Goal: Task Accomplishment & Management: Manage account settings

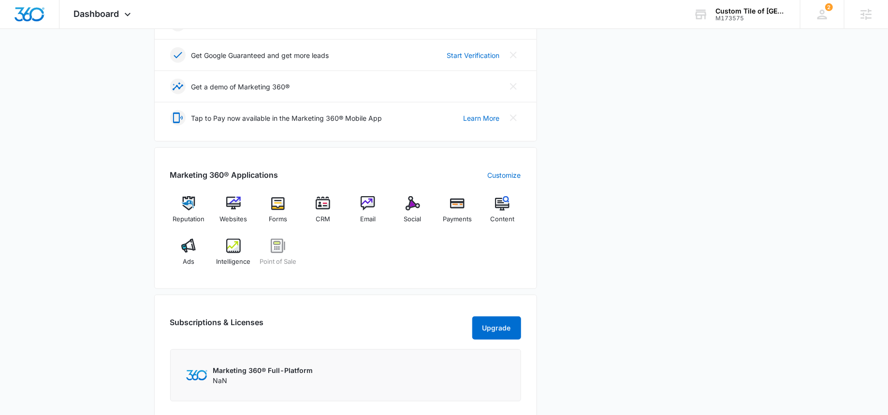
scroll to position [290, 0]
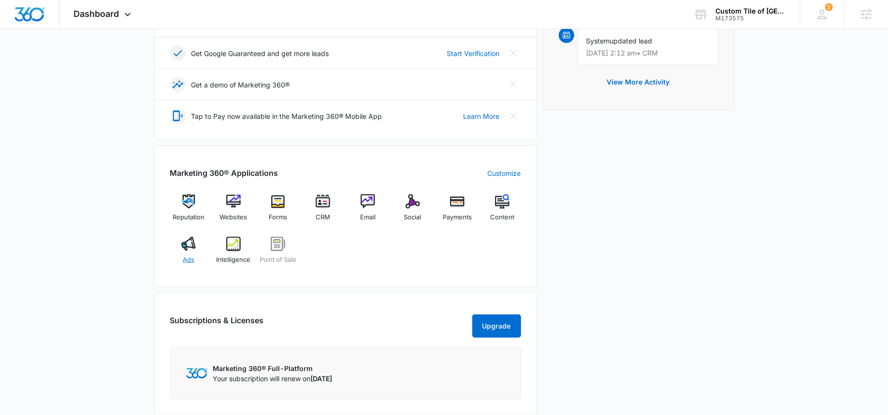
click at [179, 245] on div "Ads" at bounding box center [188, 254] width 37 height 35
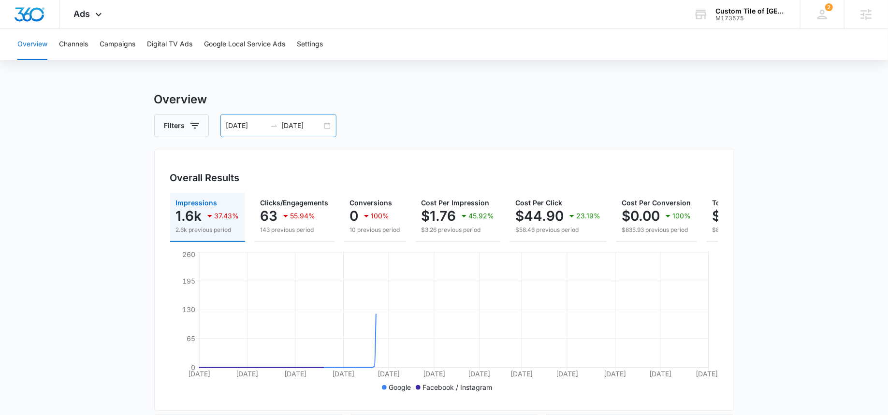
click at [306, 129] on input "09/23/2025" at bounding box center [302, 125] width 40 height 11
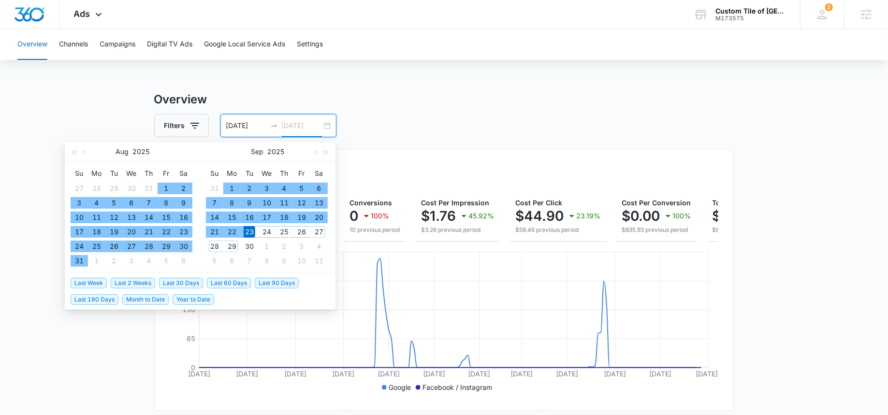
type input "09/23/2025"
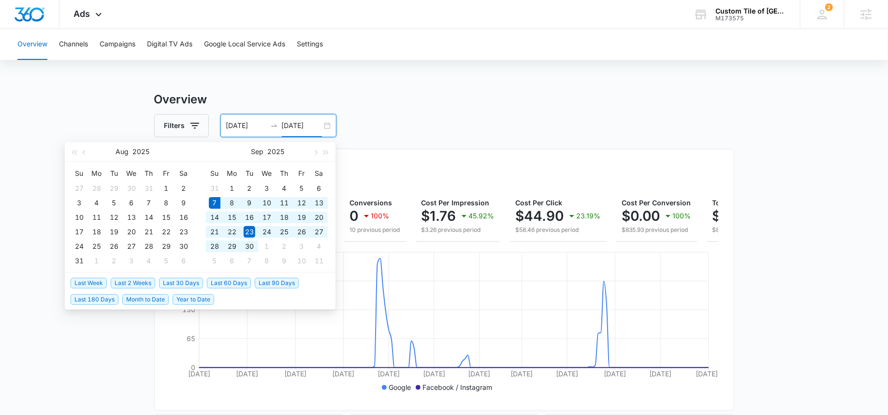
click at [186, 283] on span "Last 30 Days" at bounding box center [181, 283] width 44 height 11
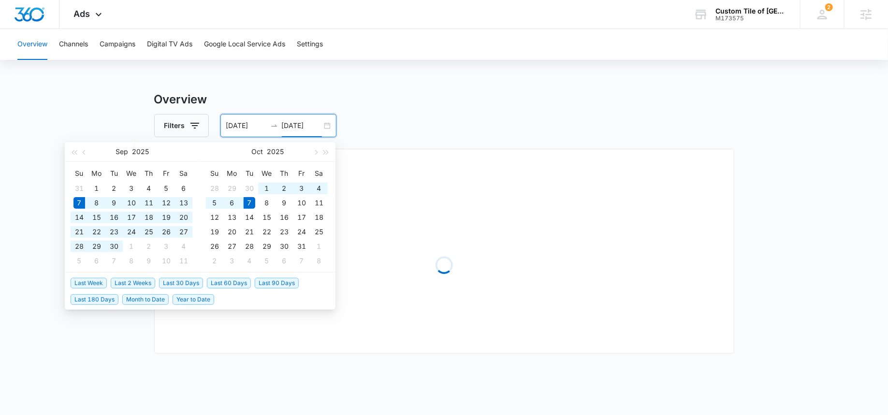
type input "09/07/2025"
type input "10/07/2025"
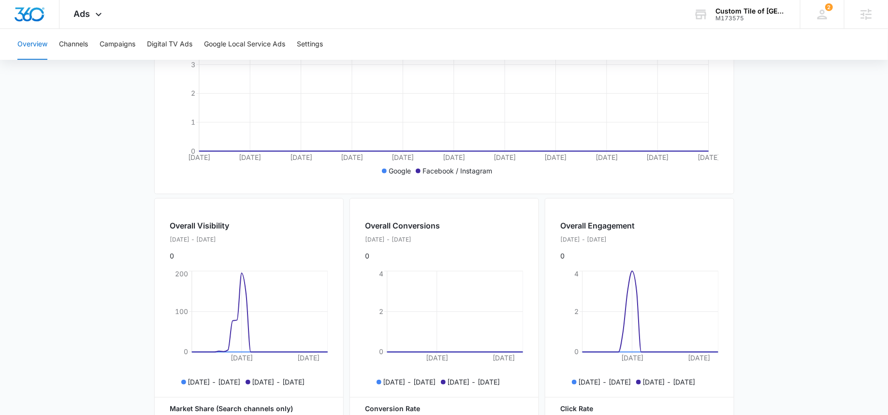
scroll to position [174, 0]
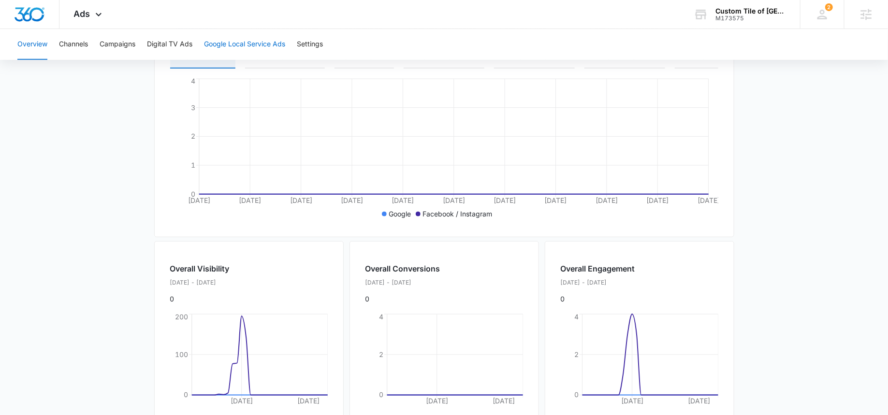
click at [230, 44] on button "Google Local Service Ads" at bounding box center [244, 44] width 81 height 31
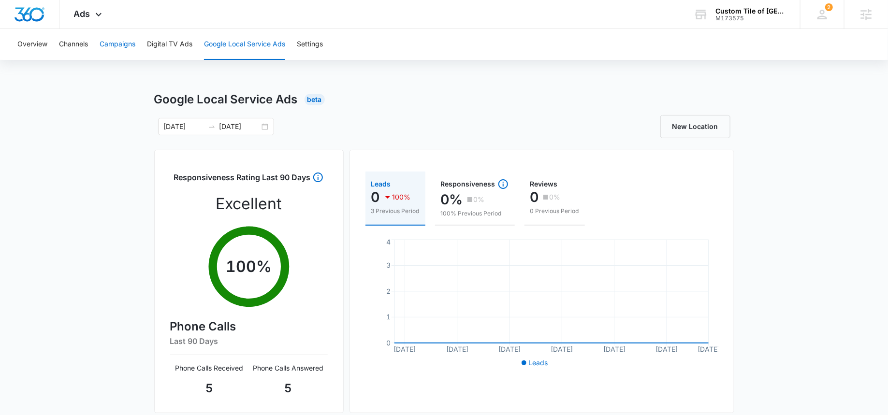
click at [121, 44] on button "Campaigns" at bounding box center [118, 44] width 36 height 31
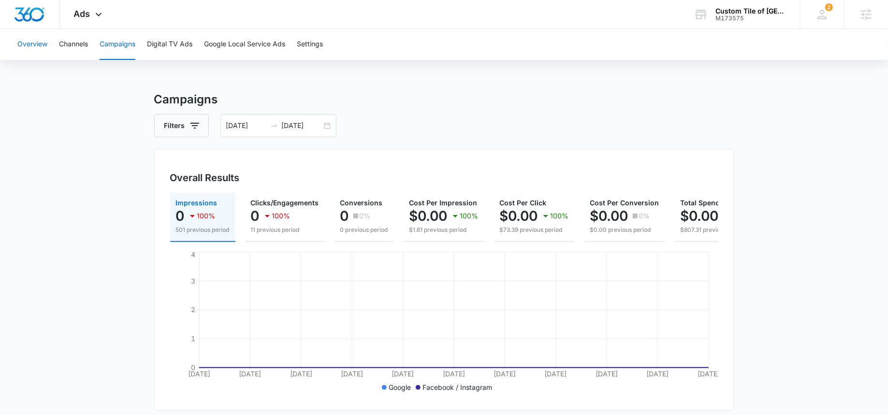
click at [41, 47] on button "Overview" at bounding box center [32, 44] width 30 height 31
click at [187, 125] on button "Filters" at bounding box center [181, 125] width 55 height 23
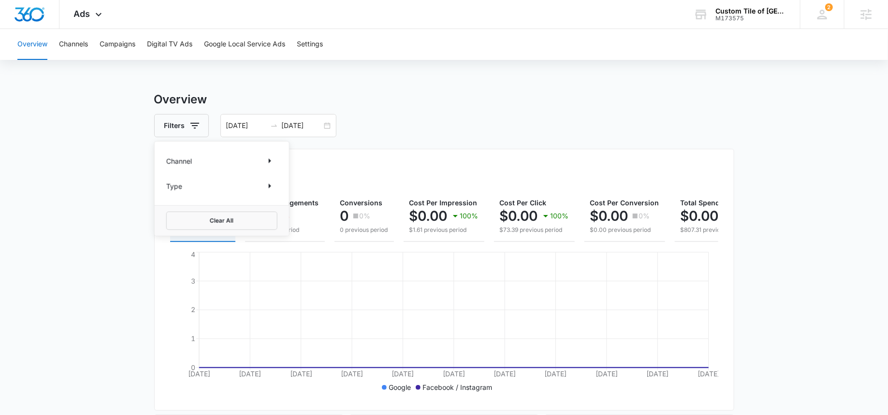
click at [185, 160] on p "Channel" at bounding box center [179, 161] width 26 height 10
click at [267, 157] on icon "Show Channel filters" at bounding box center [270, 161] width 12 height 12
click at [198, 194] on label "Google" at bounding box center [221, 193] width 111 height 10
click at [167, 193] on input "Google" at bounding box center [166, 193] width 0 height 0
checkbox input "true"
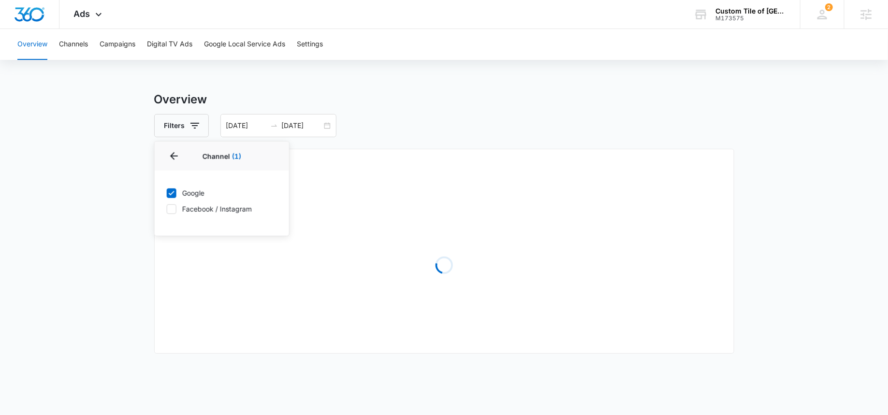
click at [198, 205] on label "Facebook / Instagram" at bounding box center [221, 209] width 111 height 10
click at [167, 209] on input "Facebook / Instagram" at bounding box center [166, 209] width 0 height 0
checkbox input "true"
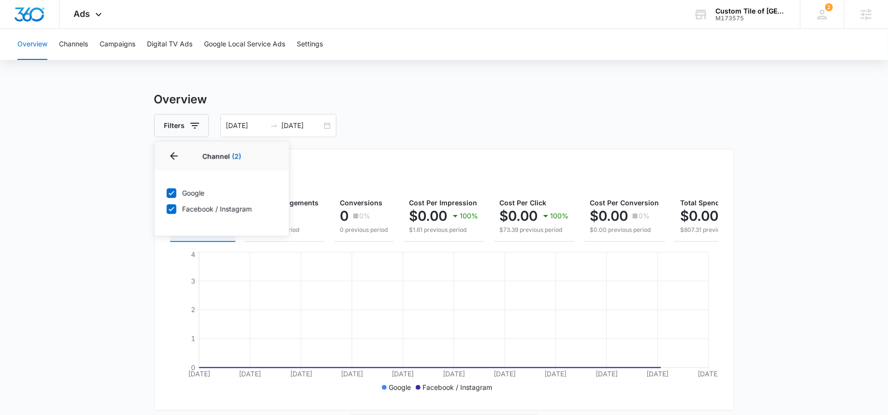
click at [383, 131] on div "Filters Channel 2 Channel (2) Google Facebook / Instagram Type Clear All 09/07/…" at bounding box center [444, 125] width 580 height 23
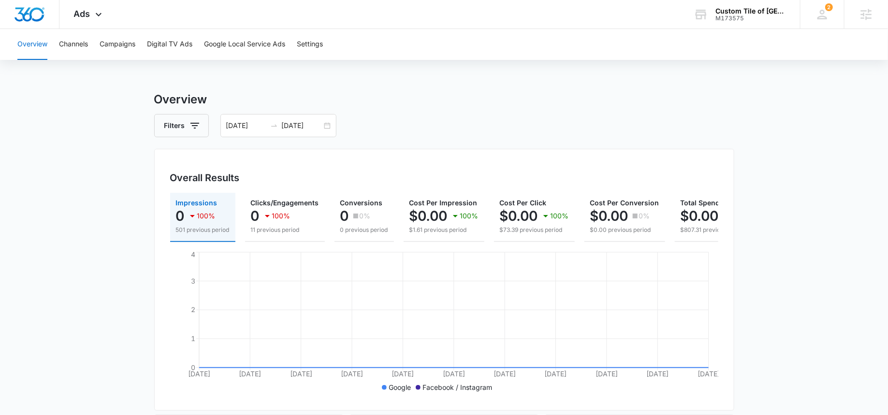
scroll to position [344, 0]
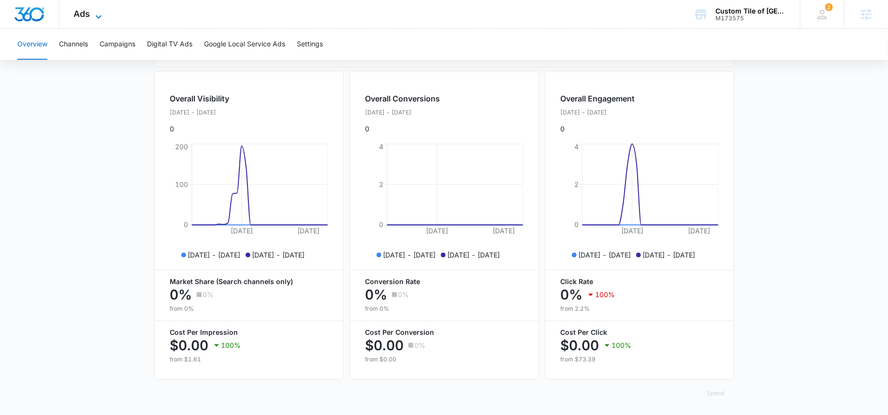
click at [82, 18] on span "Ads" at bounding box center [82, 14] width 16 height 10
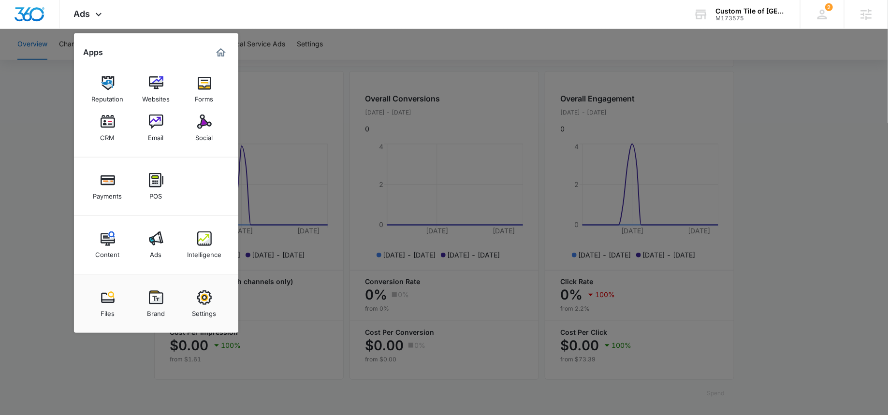
click at [101, 251] on div "Content" at bounding box center [108, 252] width 24 height 13
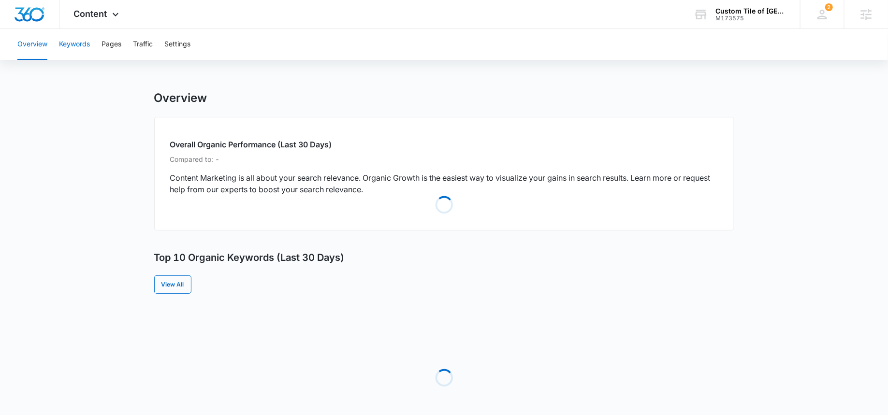
click at [82, 51] on button "Keywords" at bounding box center [74, 44] width 31 height 31
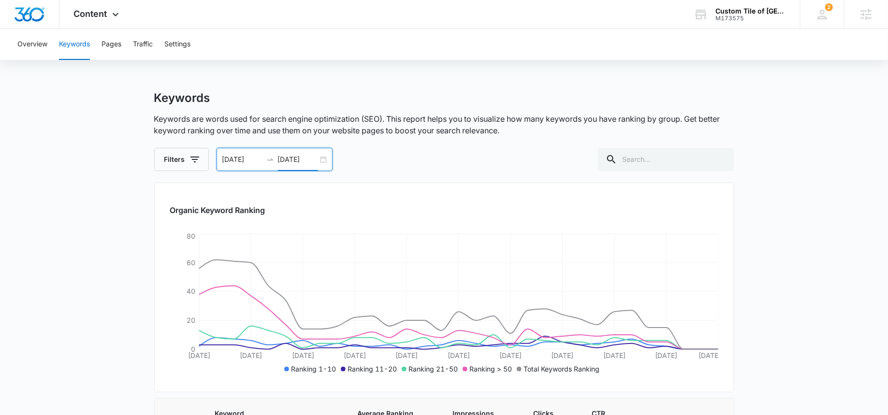
click at [304, 159] on input "10/07/2025" at bounding box center [298, 159] width 40 height 11
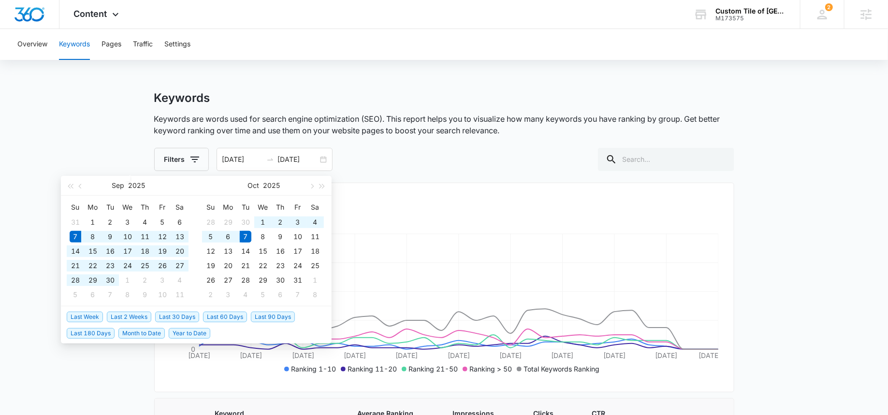
click at [395, 159] on div "Filters 09/07/2025 10/07/2025 Sep 2025 Su Mo Tu We Th Fr Sa 31 1 2 3 4 5 6 7 8 …" at bounding box center [444, 159] width 580 height 23
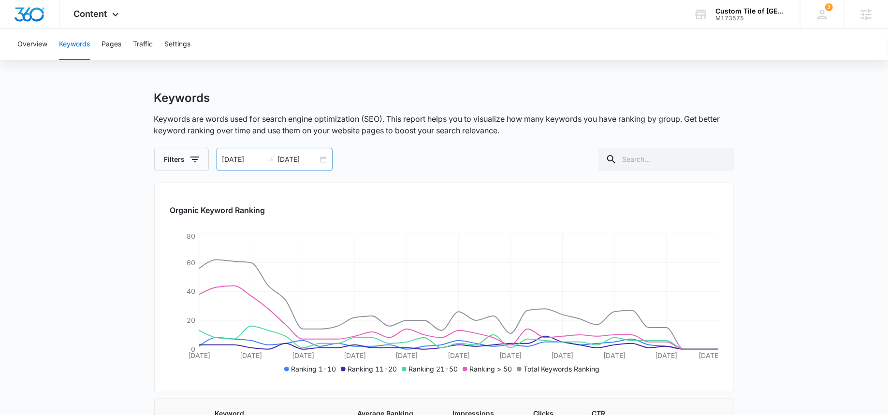
click at [301, 159] on input "10/07/2025" at bounding box center [298, 159] width 40 height 11
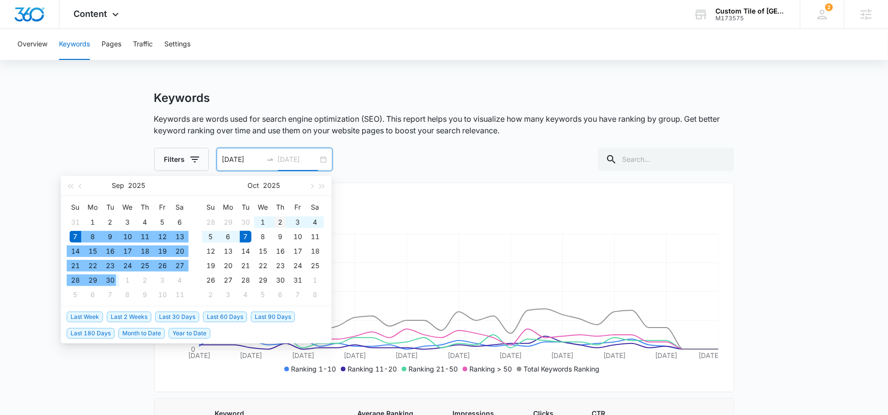
type input "10/02/2025"
click at [284, 221] on div "2" at bounding box center [281, 223] width 12 height 12
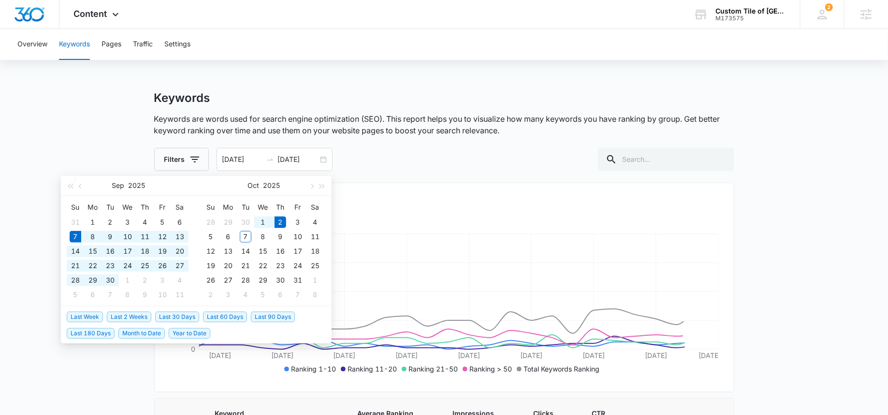
click at [448, 154] on div "Filters 09/07/2025 10/02/2025 Sep 2025 Su Mo Tu We Th Fr Sa 31 1 2 3 4 5 6 7 8 …" at bounding box center [444, 159] width 580 height 23
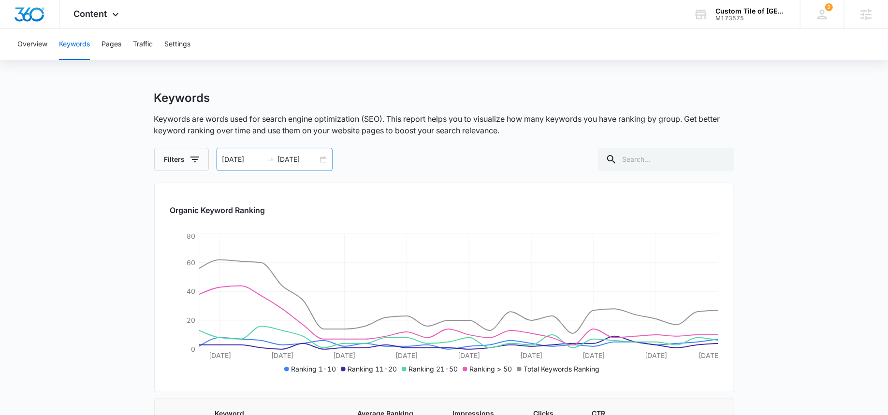
click at [240, 159] on input "09/07/2025" at bounding box center [242, 159] width 40 height 11
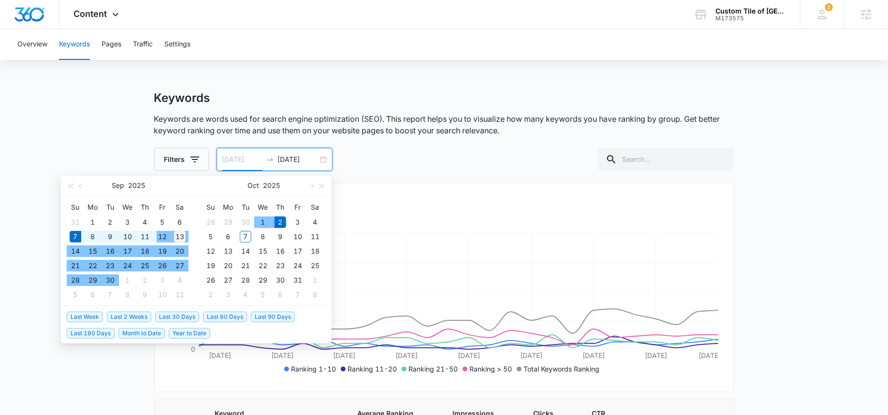
type input "09/13/2025"
click at [180, 236] on div "13" at bounding box center [180, 237] width 12 height 12
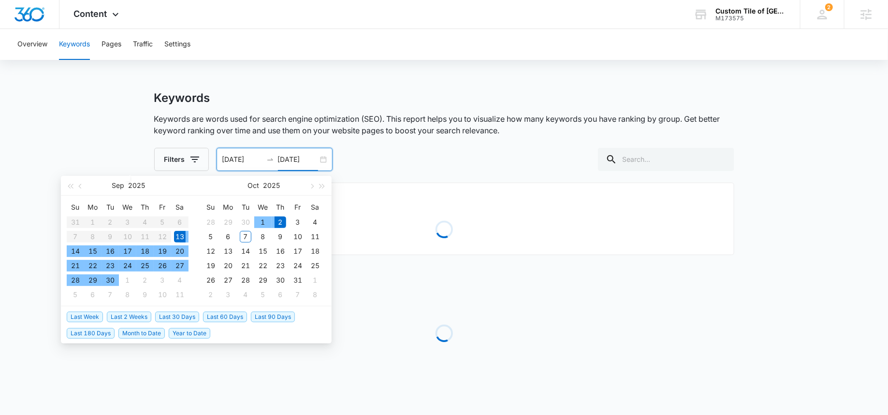
type input "10/02/2025"
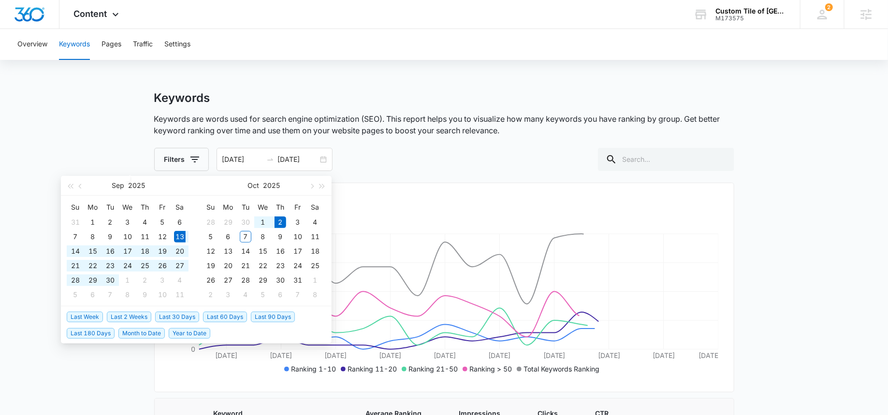
click at [430, 132] on p "Keywords are words used for search engine optimization (SEO). This report helps…" at bounding box center [444, 124] width 580 height 23
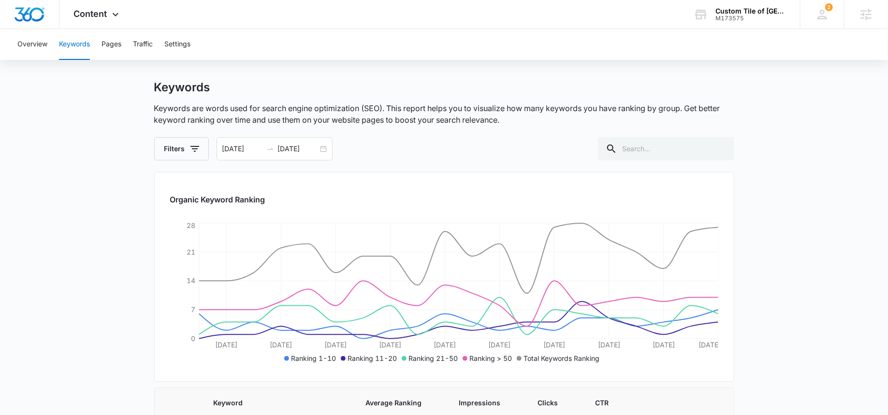
scroll to position [13, 0]
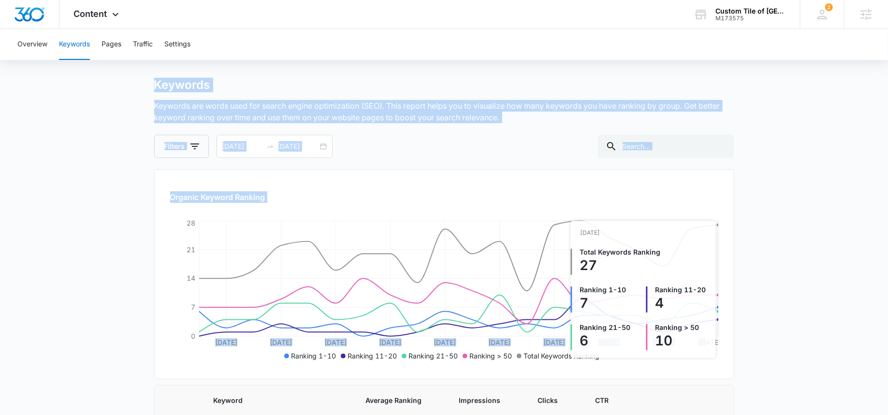
drag, startPoint x: 146, startPoint y: 70, endPoint x: 709, endPoint y: 299, distance: 607.5
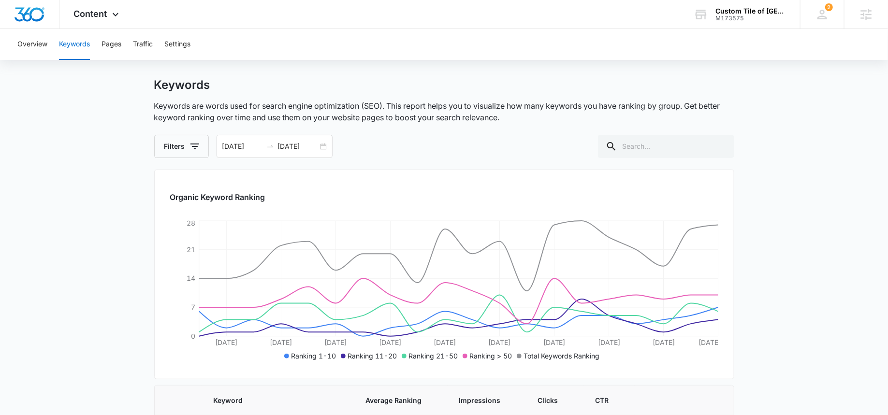
click at [138, 45] on button "Traffic" at bounding box center [143, 44] width 20 height 31
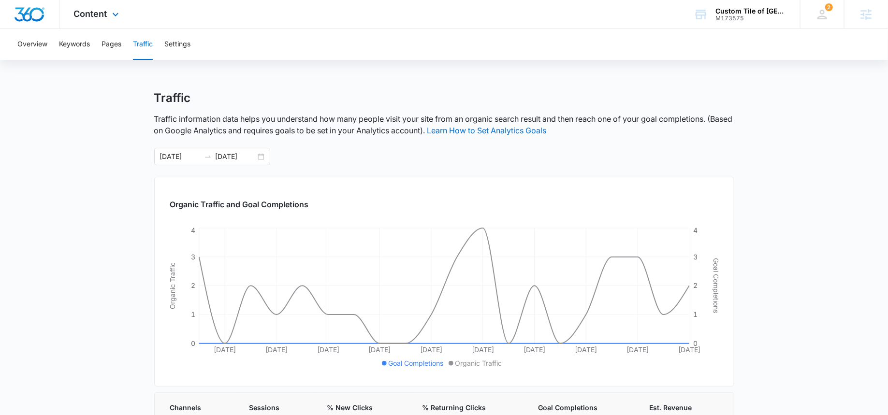
click at [109, 12] on div "Content Apps Reputation Websites Forms CRM Email Social Payments POS Content Ad…" at bounding box center [97, 14] width 76 height 29
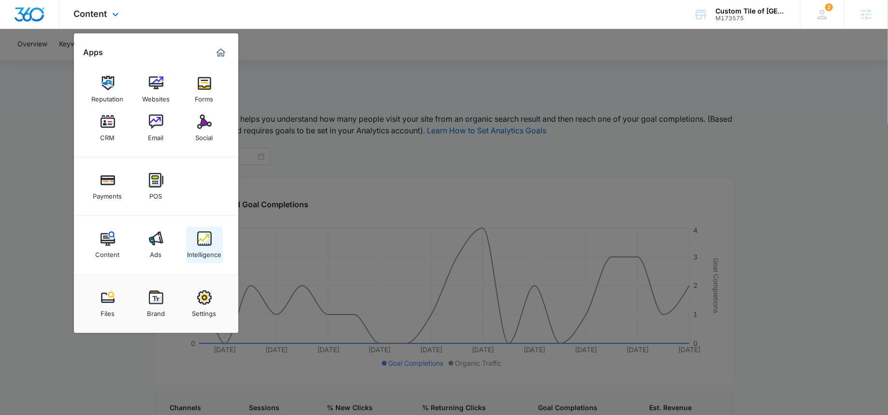
click at [200, 248] on div "Intelligence" at bounding box center [204, 252] width 34 height 13
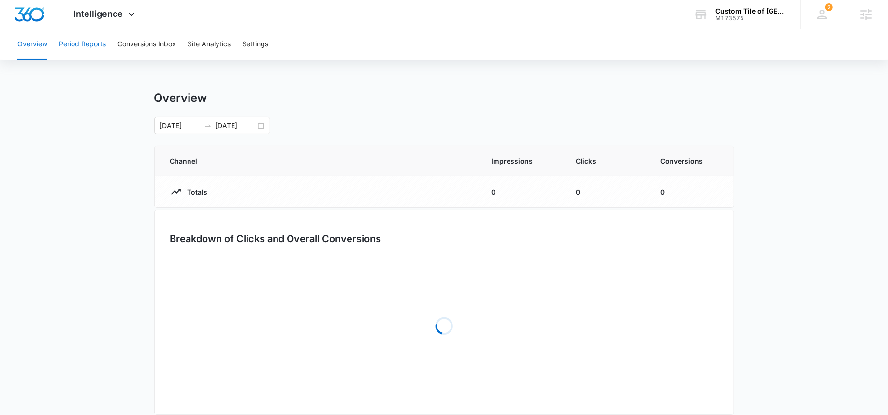
click at [72, 36] on button "Period Reports" at bounding box center [82, 44] width 47 height 31
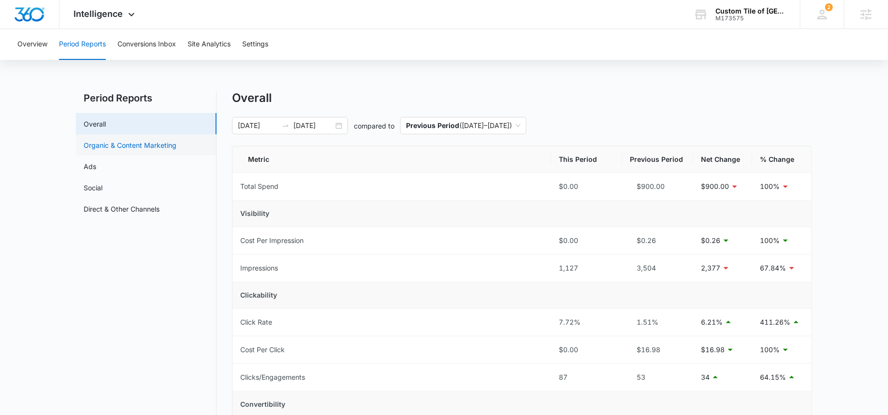
click at [116, 150] on link "Organic & Content Marketing" at bounding box center [130, 145] width 93 height 10
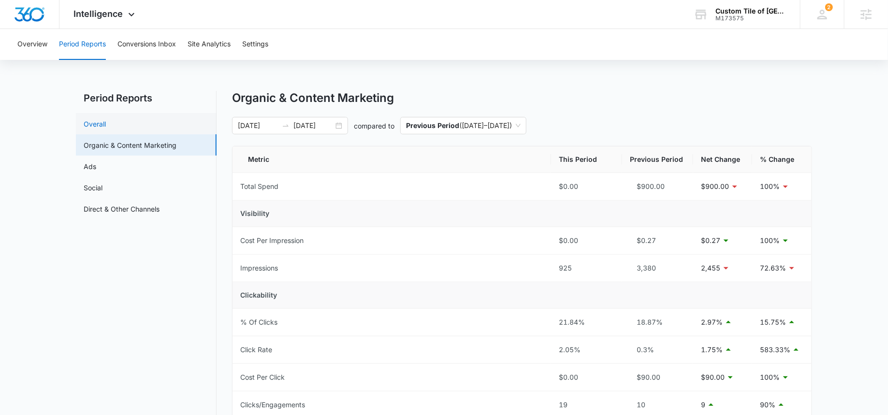
click at [106, 128] on link "Overall" at bounding box center [95, 124] width 22 height 10
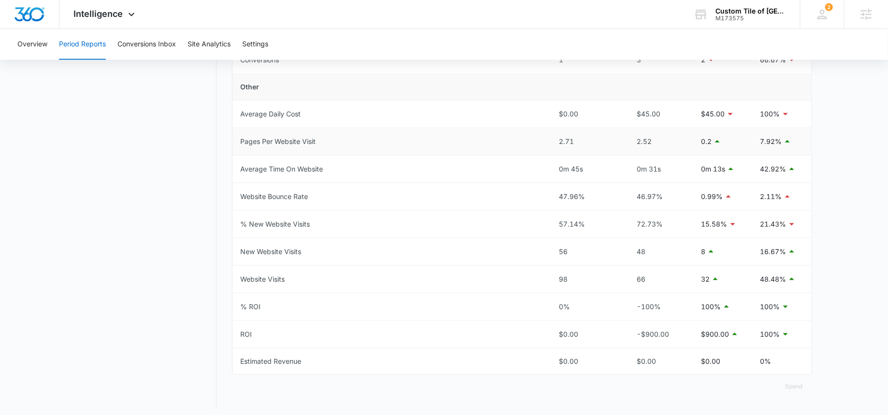
scroll to position [428, 0]
click at [146, 48] on button "Conversions Inbox" at bounding box center [146, 44] width 58 height 31
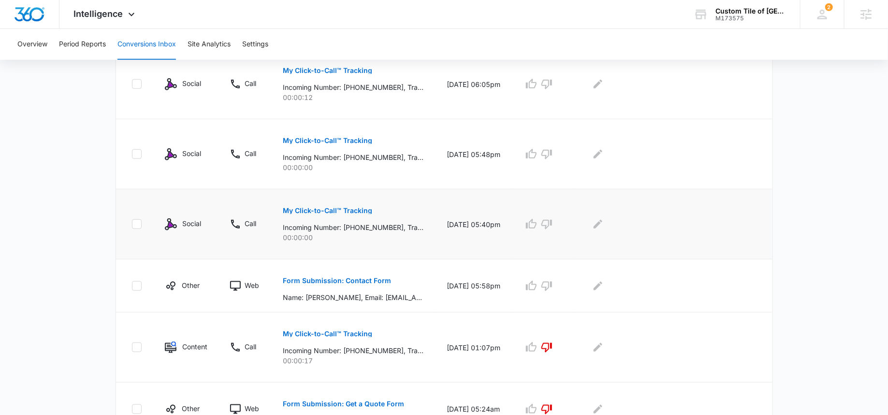
scroll to position [396, 0]
click at [338, 276] on p "Form Submission: Contact Form" at bounding box center [337, 279] width 108 height 7
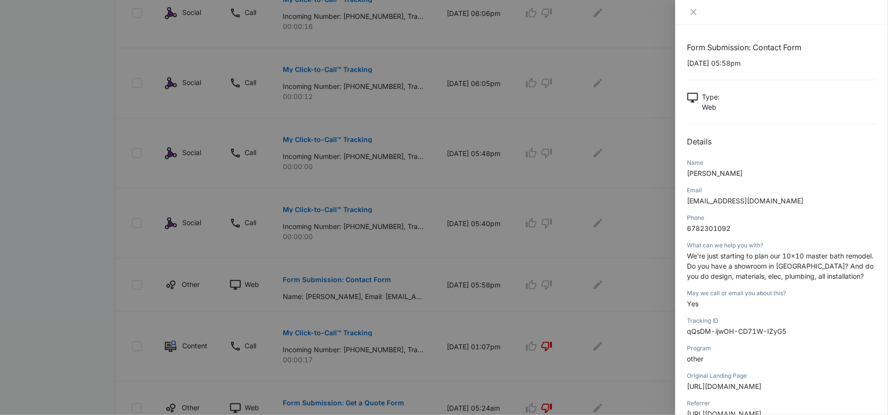
click at [727, 256] on span "We're just starting to plan our 10x10 master bath remodel. Do you have a showro…" at bounding box center [780, 266] width 187 height 29
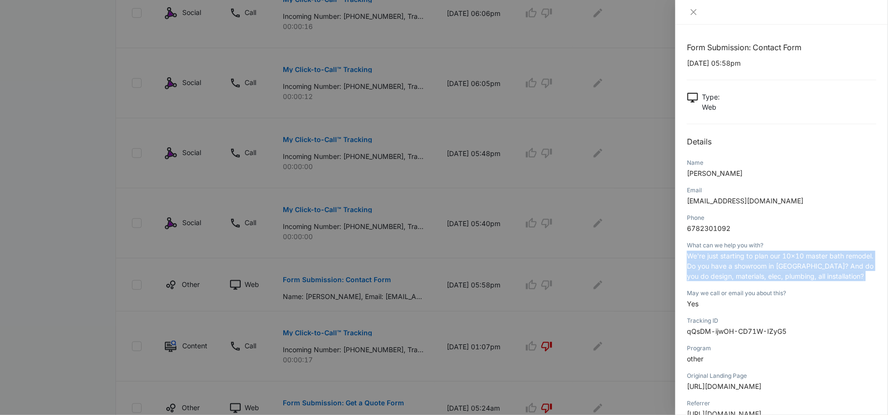
click at [727, 256] on span "We're just starting to plan our 10x10 master bath remodel. Do you have a showro…" at bounding box center [780, 266] width 187 height 29
copy span "We're just starting to plan our 10x10 master bath remodel. Do you have a showro…"
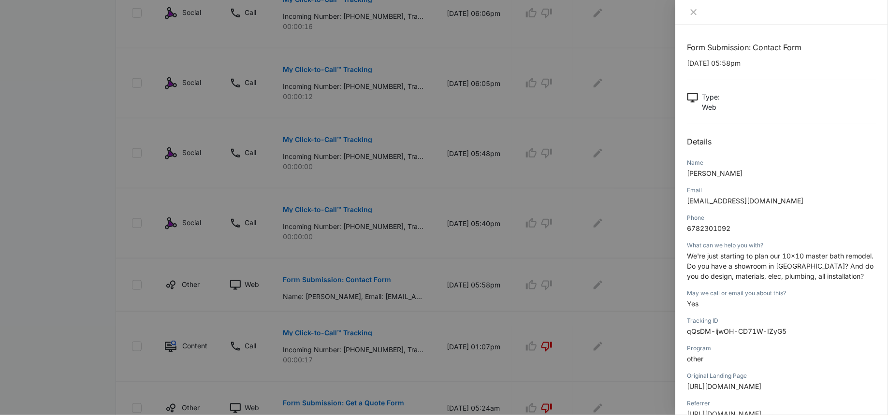
click at [551, 271] on div at bounding box center [444, 207] width 888 height 415
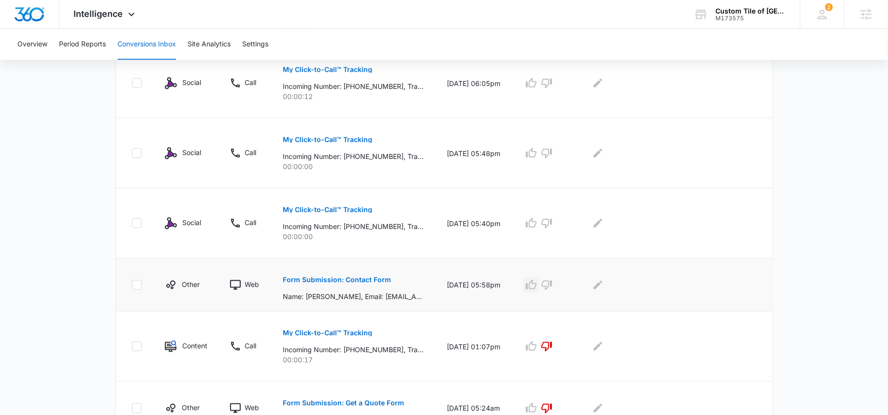
click at [531, 284] on icon "button" at bounding box center [531, 285] width 12 height 12
click at [604, 286] on icon "Edit Comments" at bounding box center [598, 285] width 12 height 12
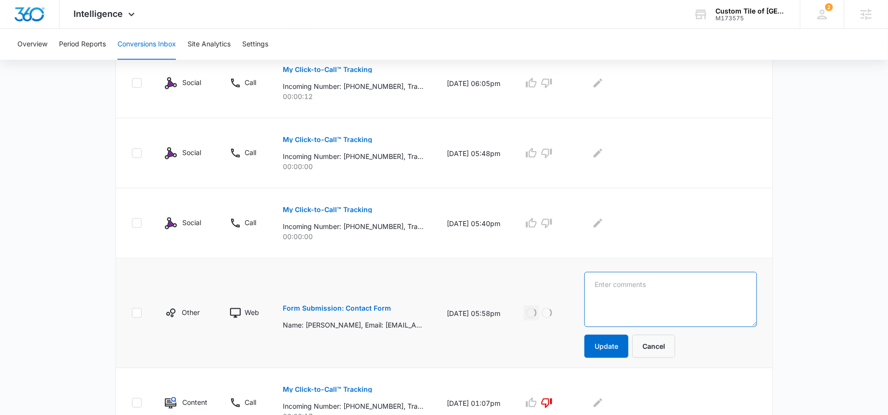
click at [604, 286] on textarea at bounding box center [670, 299] width 172 height 55
paste textarea "We're just starting to plan our 10x10 master bath remodel. Do you have a showro…"
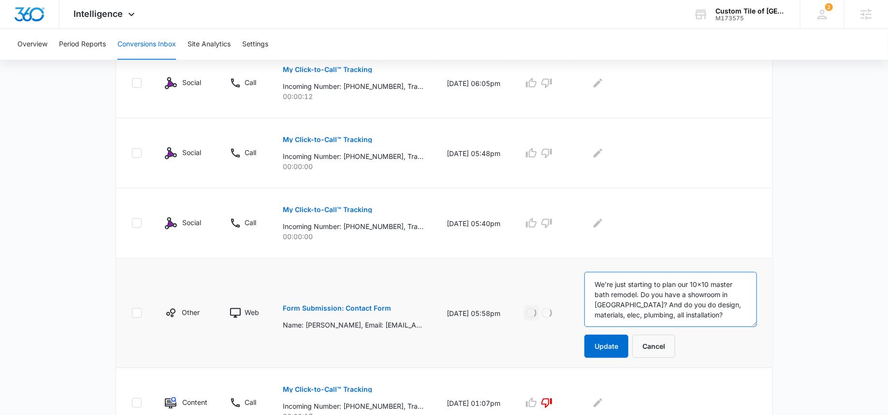
scroll to position [13, 0]
type textarea "We're just starting to plan our 10x10 master bath remodel. Do you have a showro…"
click at [601, 347] on button "Update" at bounding box center [606, 346] width 44 height 23
click at [548, 217] on icon "button" at bounding box center [547, 223] width 12 height 12
click at [547, 153] on icon "button" at bounding box center [546, 154] width 11 height 10
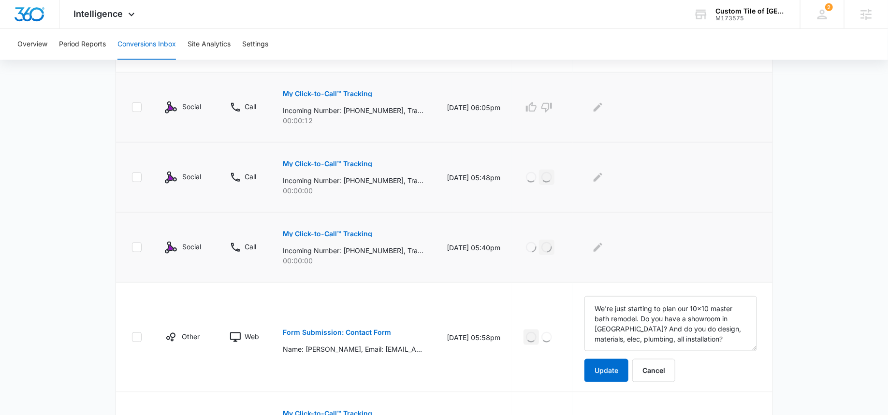
scroll to position [351, 0]
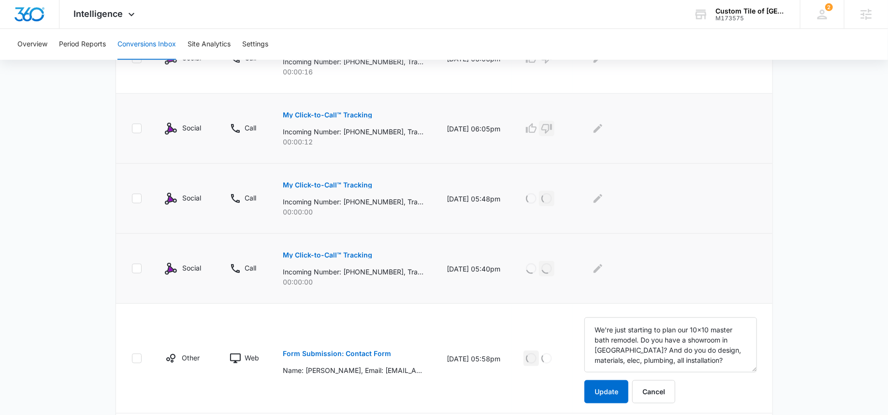
click at [548, 123] on icon "button" at bounding box center [547, 129] width 12 height 12
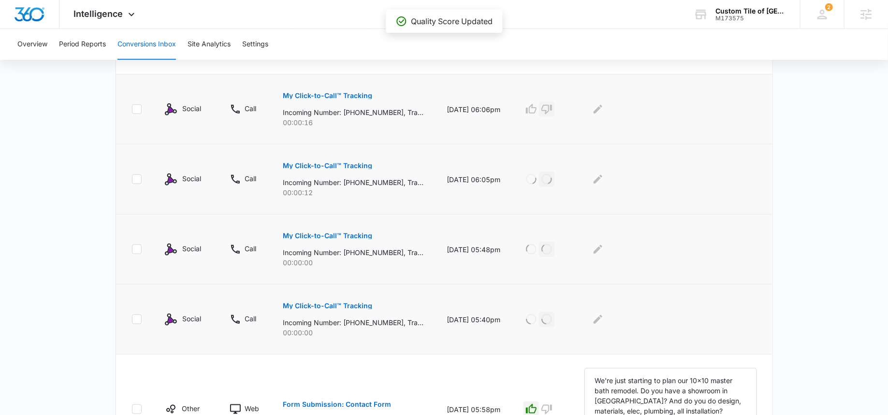
click at [550, 105] on icon "button" at bounding box center [546, 110] width 11 height 10
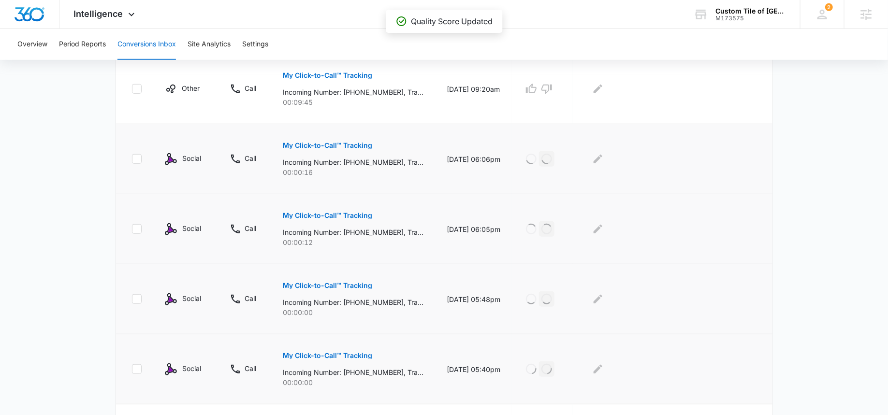
scroll to position [218, 0]
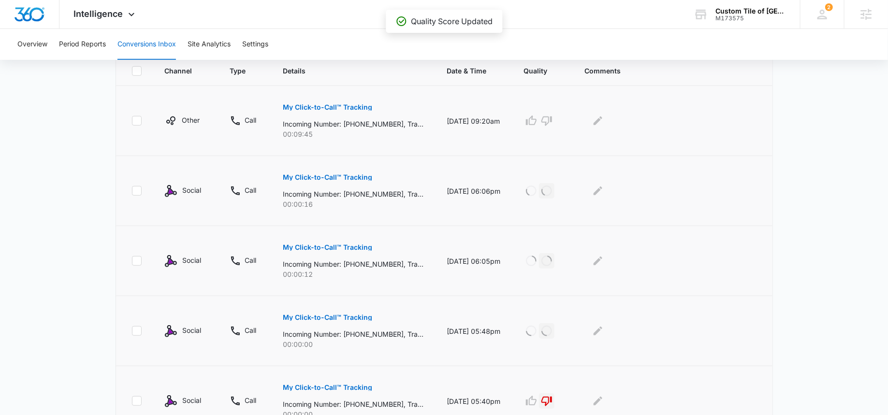
click at [352, 107] on p "My Click-to-Call™ Tracking" at bounding box center [327, 107] width 89 height 7
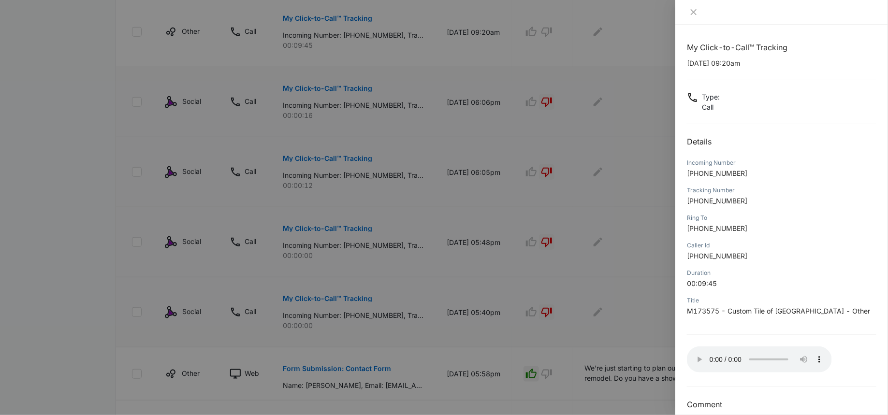
scroll to position [300, 0]
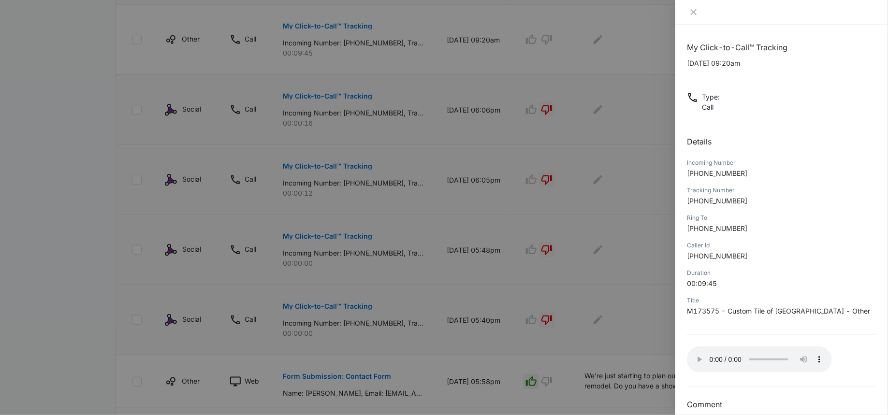
click at [623, 230] on div at bounding box center [444, 207] width 888 height 415
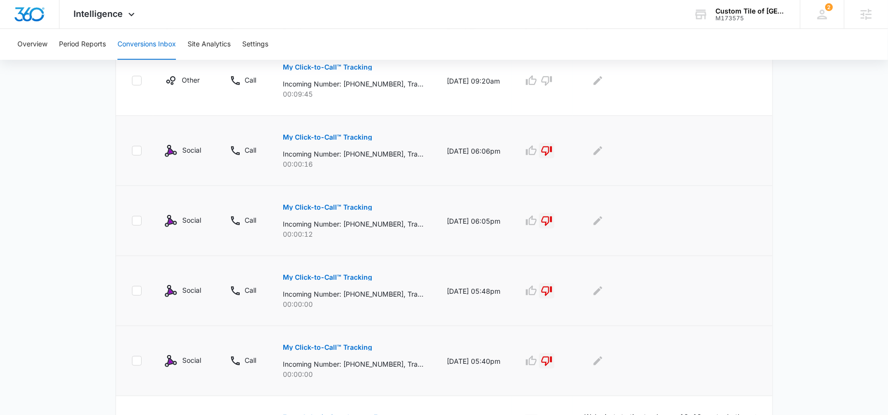
scroll to position [222, 0]
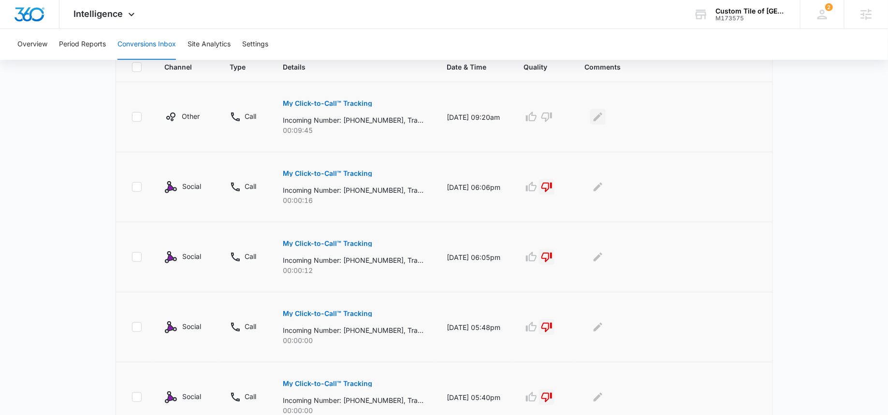
click at [598, 118] on icon "Edit Comments" at bounding box center [598, 117] width 9 height 9
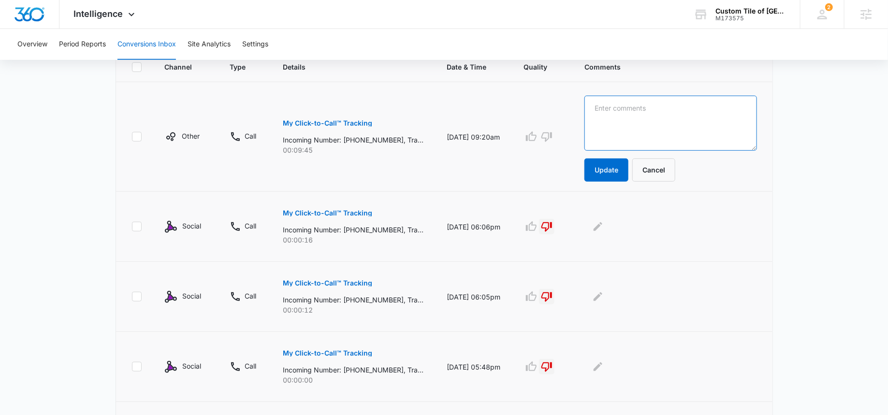
click at [607, 118] on textarea at bounding box center [670, 123] width 173 height 55
type textarea "Shower pan lead"
click at [597, 174] on button "Update" at bounding box center [606, 170] width 44 height 23
click at [531, 138] on icon "button" at bounding box center [531, 137] width 12 height 12
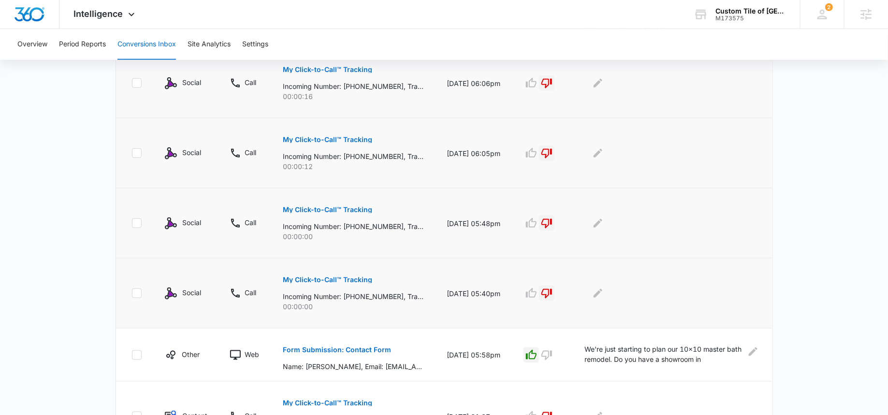
scroll to position [374, 0]
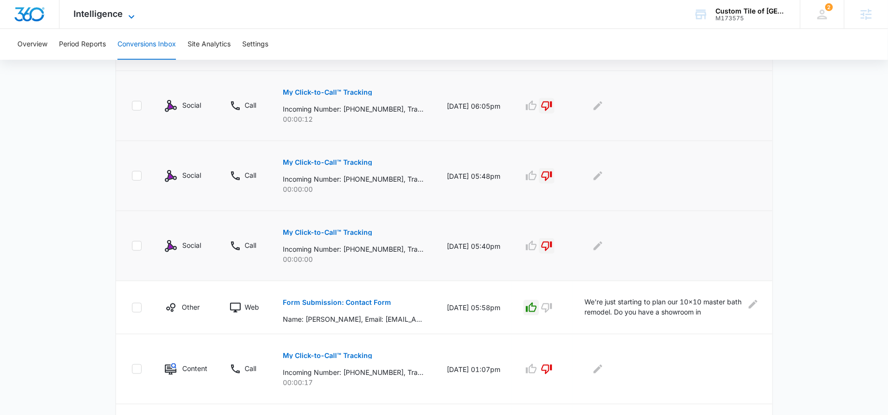
click at [130, 14] on icon at bounding box center [132, 17] width 12 height 12
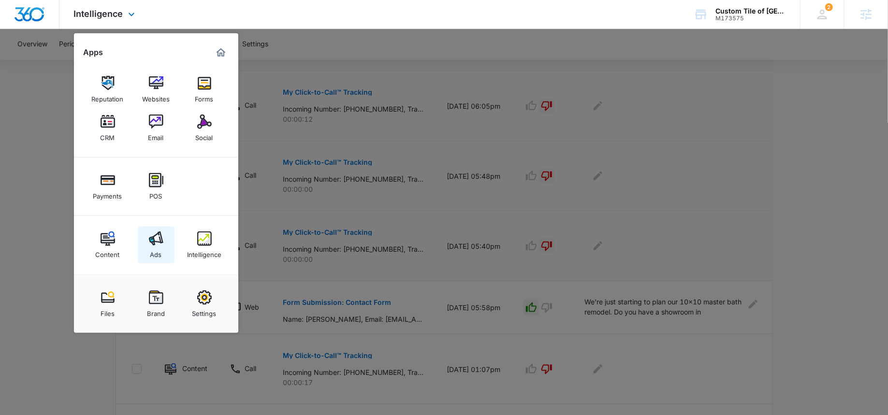
click at [152, 257] on div "Ads" at bounding box center [156, 252] width 12 height 13
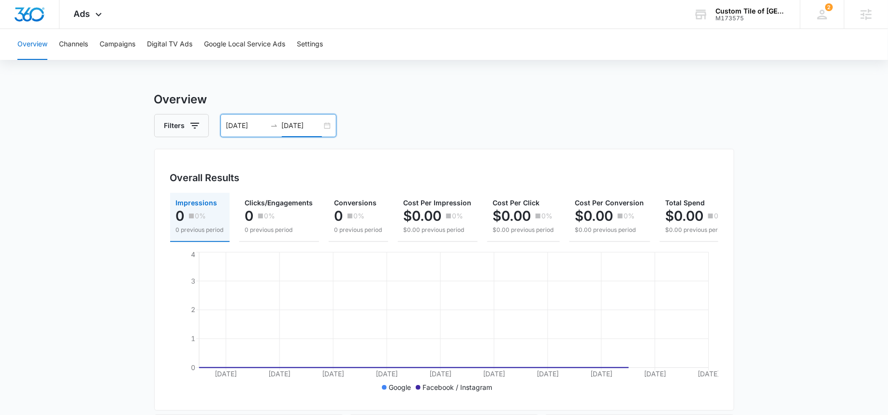
click at [317, 125] on input "10/02/2025" at bounding box center [302, 125] width 40 height 11
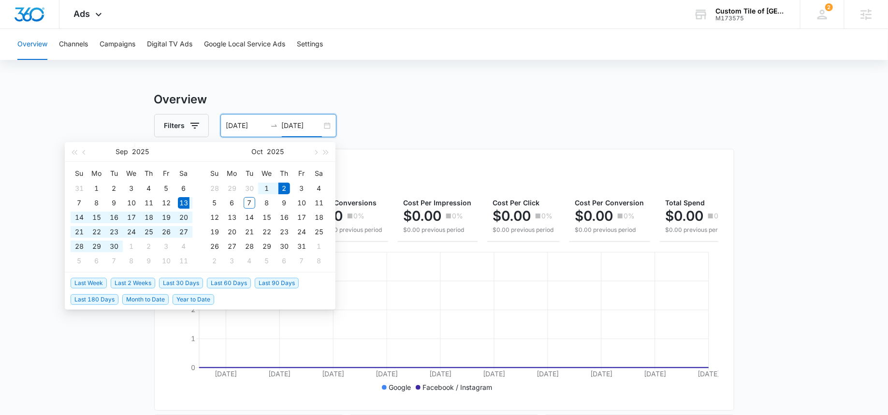
click at [396, 118] on div "Filters 09/13/2025 10/02/2025" at bounding box center [444, 125] width 580 height 23
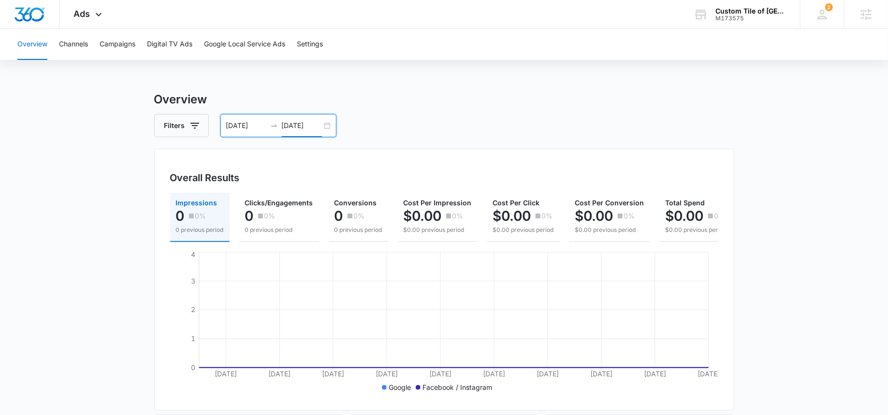
click at [291, 123] on input "10/02/2025" at bounding box center [302, 125] width 40 height 11
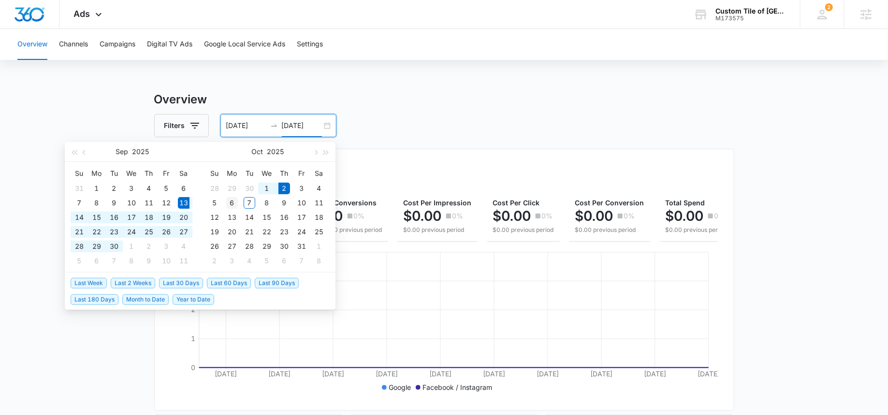
type input "10/06/2025"
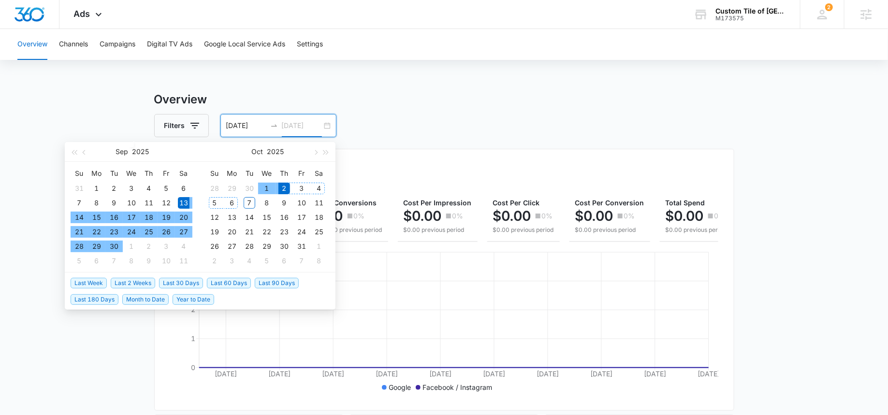
click at [229, 202] on div "6" at bounding box center [232, 203] width 12 height 12
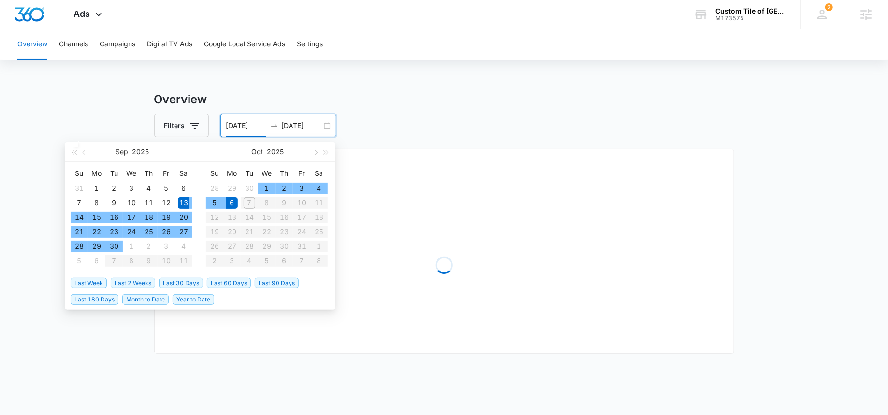
type input "09/13/2025"
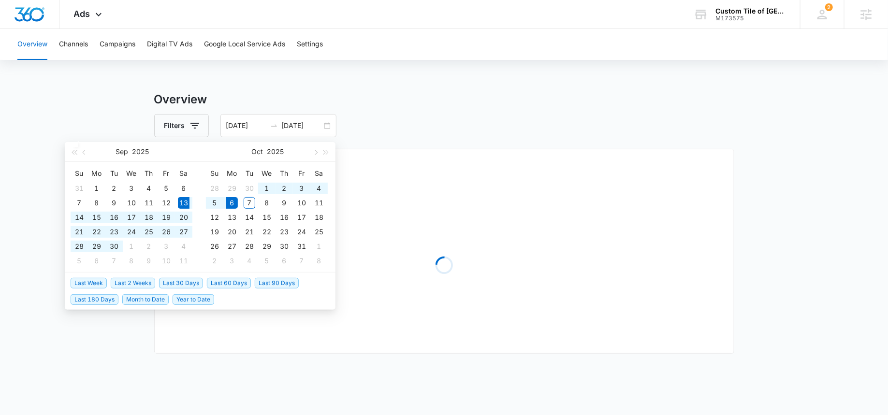
click at [397, 98] on h3 "Overview" at bounding box center [444, 99] width 580 height 17
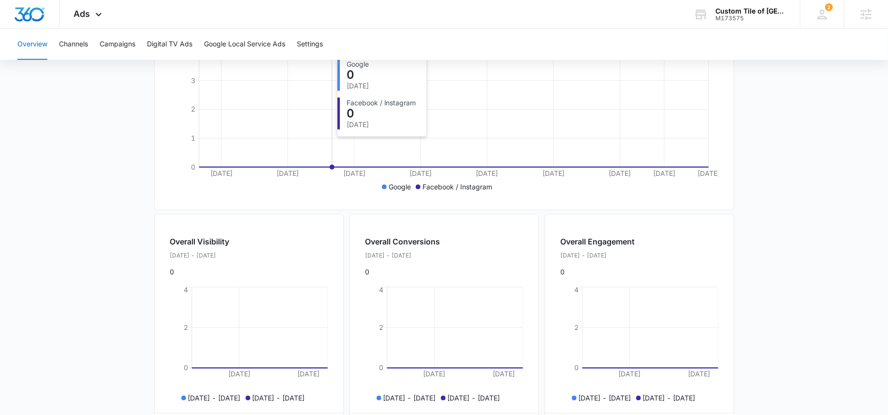
scroll to position [231, 0]
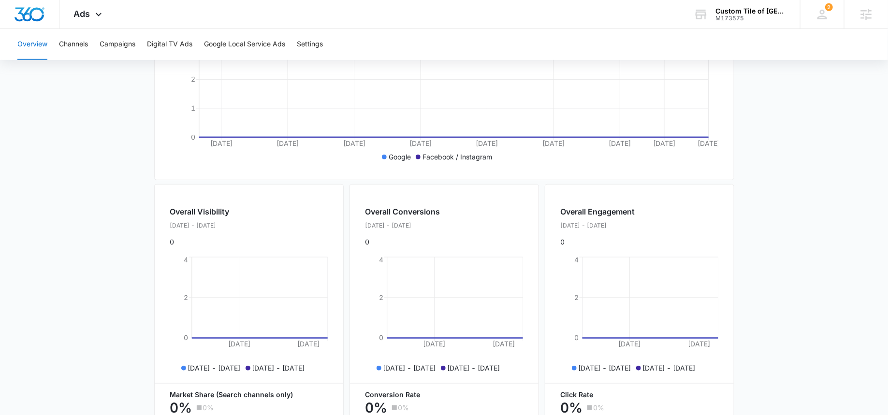
click at [94, 30] on div "Overview Channels Campaigns Digital TV Ads Google Local Service Ads Settings" at bounding box center [444, 44] width 865 height 31
click at [93, 19] on icon at bounding box center [99, 17] width 12 height 12
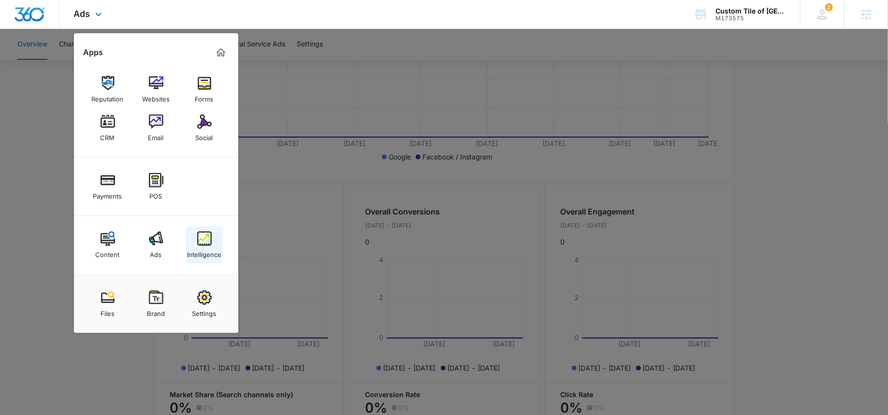
click at [189, 246] on div "Intelligence" at bounding box center [204, 252] width 34 height 13
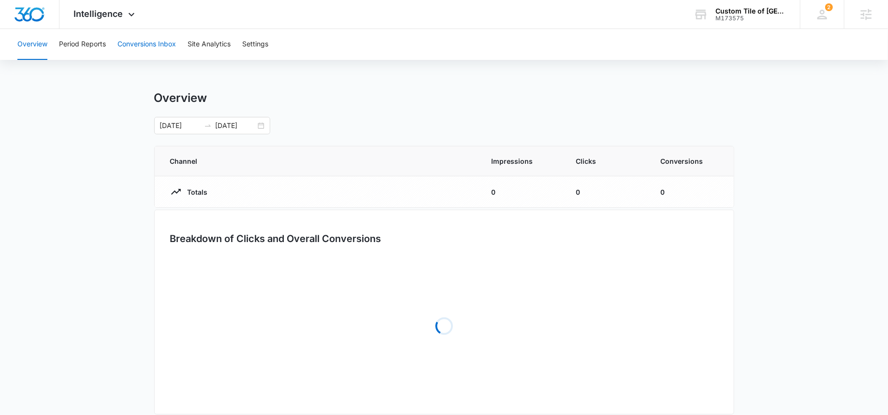
click at [132, 48] on button "Conversions Inbox" at bounding box center [146, 44] width 58 height 31
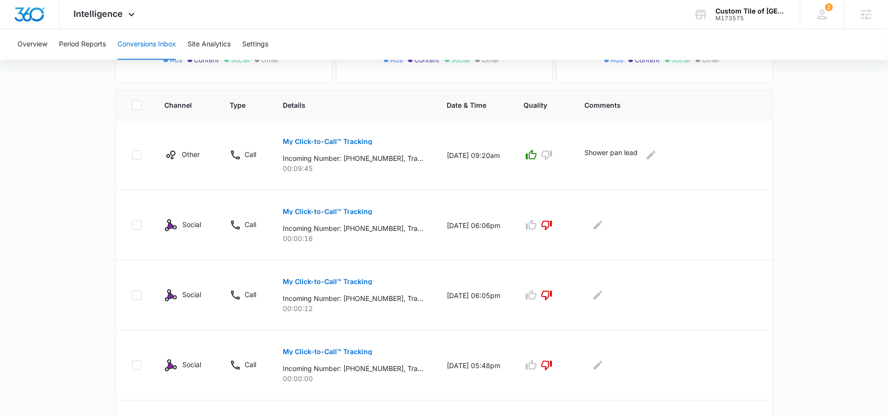
scroll to position [188, 0]
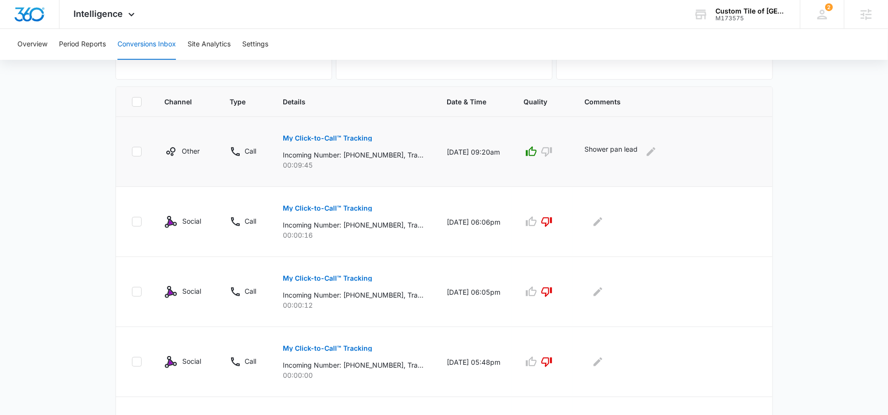
click at [320, 138] on p "My Click-to-Call™ Tracking" at bounding box center [327, 138] width 89 height 7
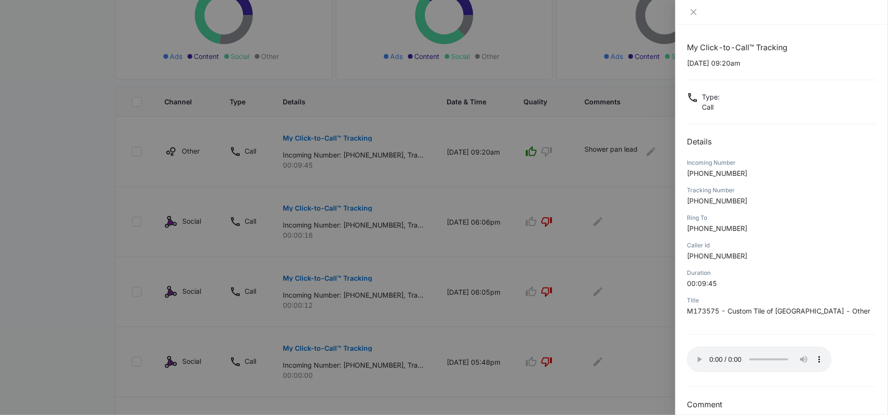
click at [537, 211] on div at bounding box center [444, 207] width 888 height 415
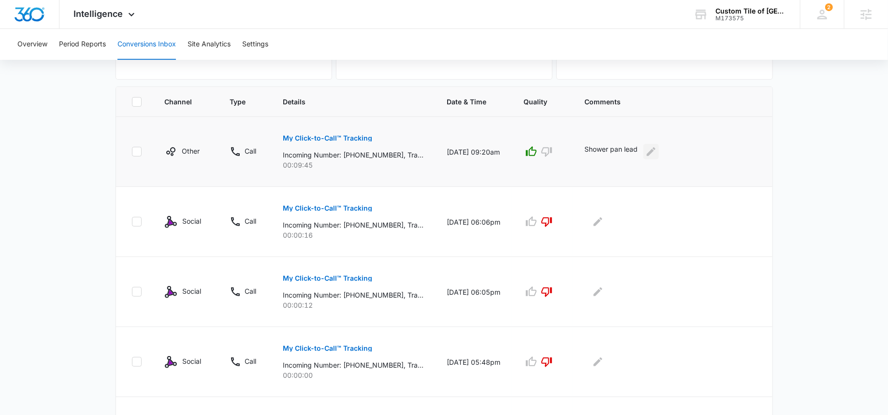
click at [656, 153] on icon "Edit Comments" at bounding box center [651, 152] width 12 height 12
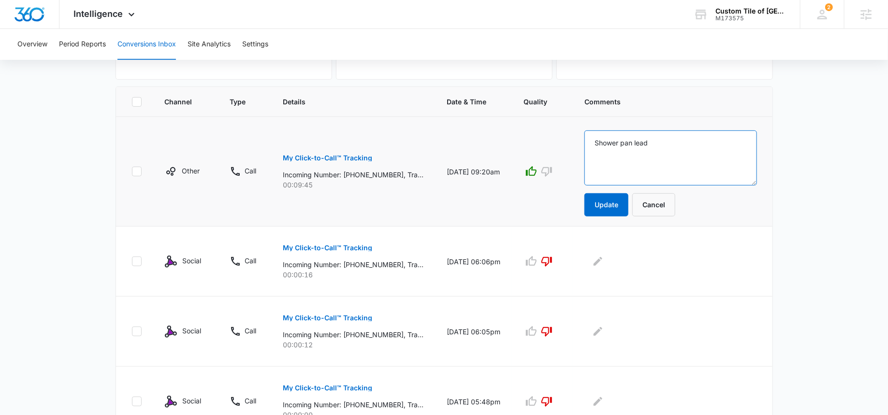
click at [683, 147] on textarea "Shower pan lead" at bounding box center [670, 157] width 173 height 55
type textarea "Shower pan lead - estimate sent"
click at [628, 199] on button "Update" at bounding box center [606, 204] width 44 height 23
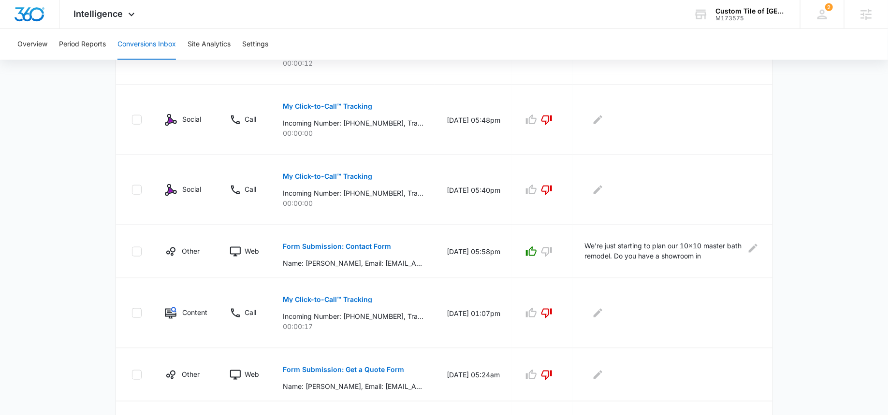
scroll to position [474, 0]
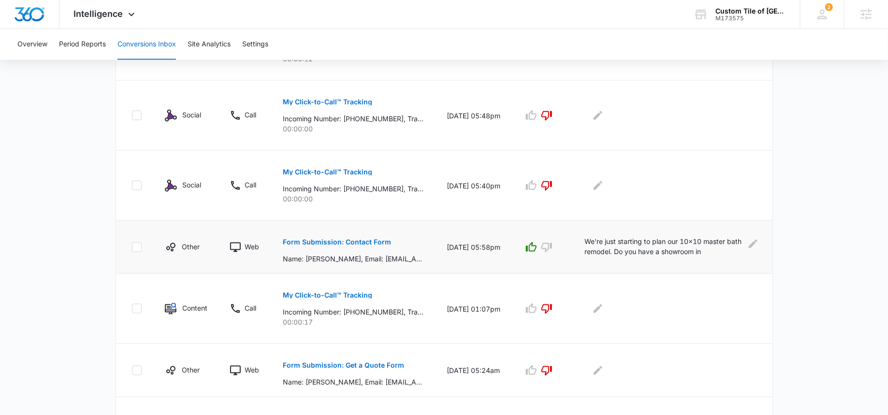
click at [743, 243] on p "We're just starting to plan our 10x10 master bath remodel. Do you have a showro…" at bounding box center [663, 247] width 159 height 22
click at [752, 247] on icon "Edit Comments" at bounding box center [753, 244] width 12 height 12
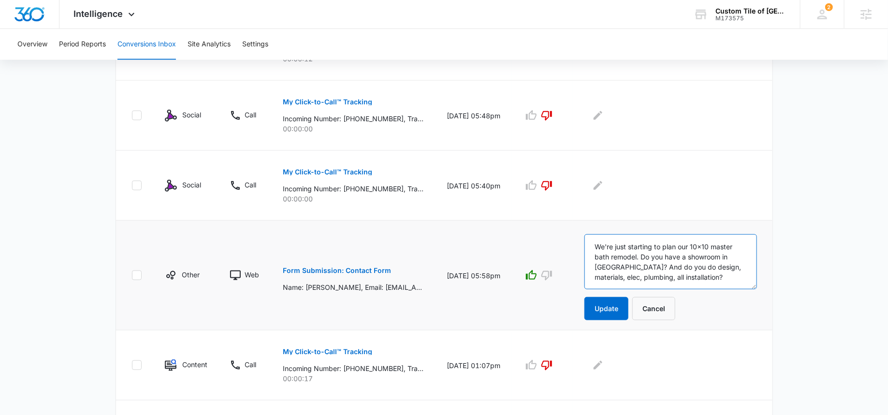
click at [627, 249] on textarea "We're just starting to plan our 10x10 master bath remodel. Do you have a showro…" at bounding box center [670, 261] width 172 height 55
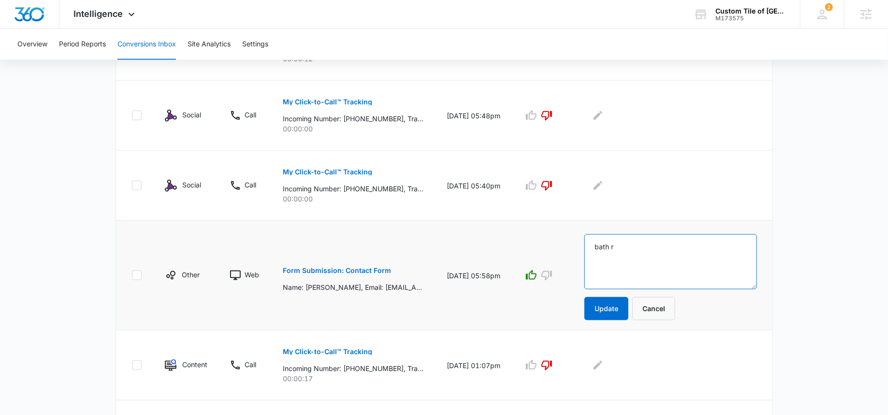
scroll to position [434, 0]
type textarea "bath remodel - estimate sent"
click at [621, 312] on button "Update" at bounding box center [606, 308] width 44 height 23
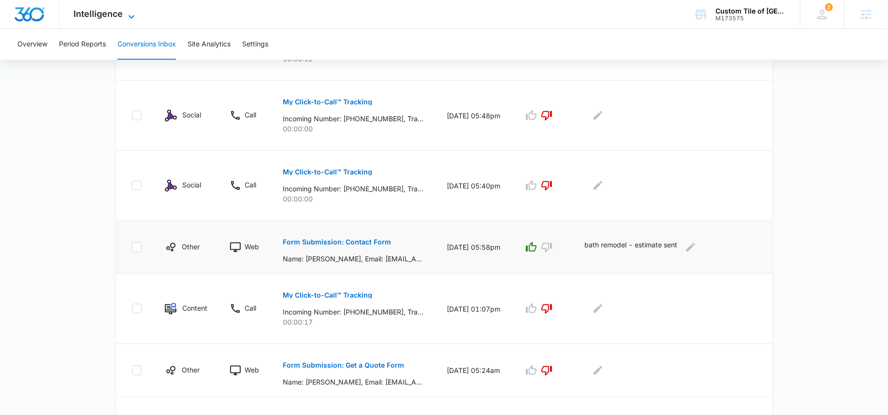
click at [104, 18] on span "Intelligence" at bounding box center [98, 14] width 49 height 10
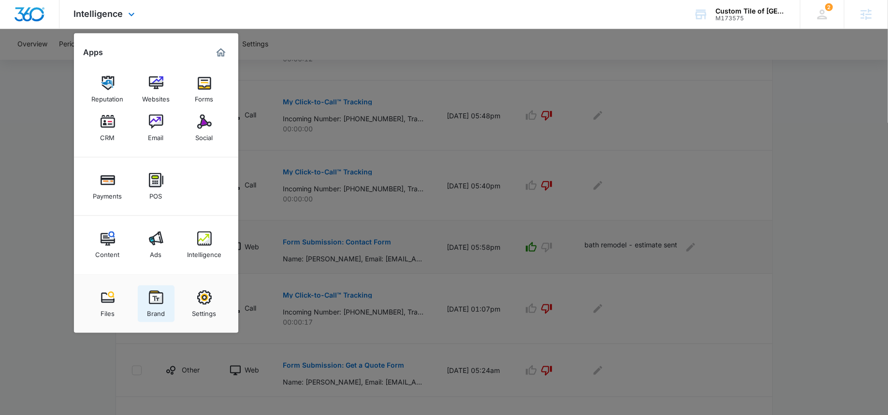
click at [162, 303] on img at bounding box center [156, 297] width 14 height 14
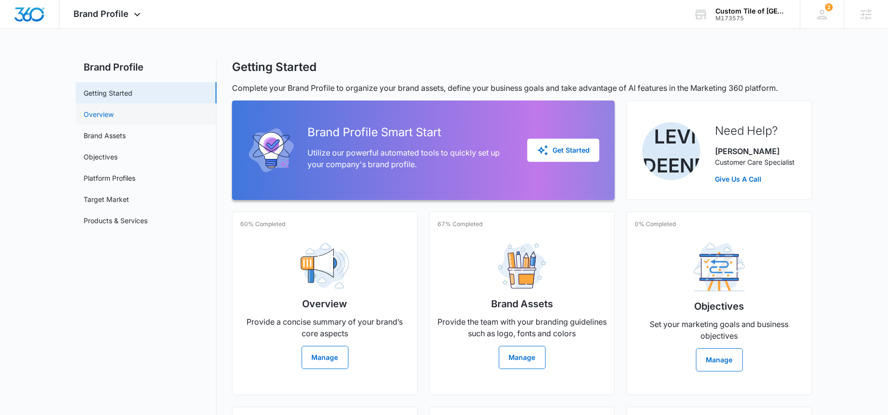
click at [114, 119] on link "Overview" at bounding box center [99, 114] width 30 height 10
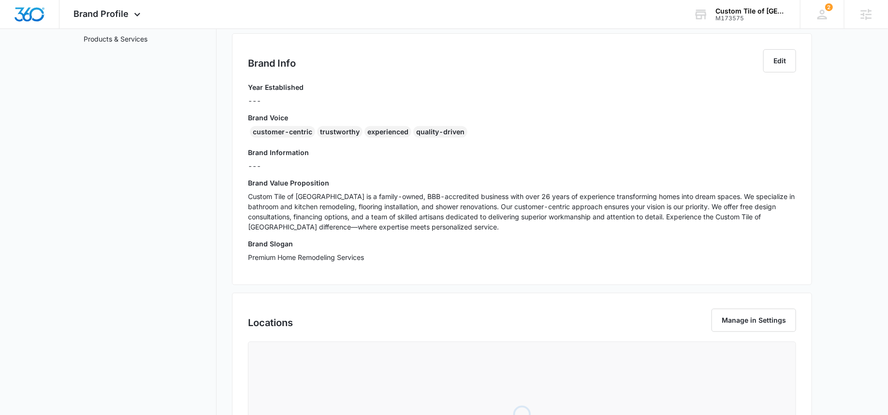
scroll to position [187, 0]
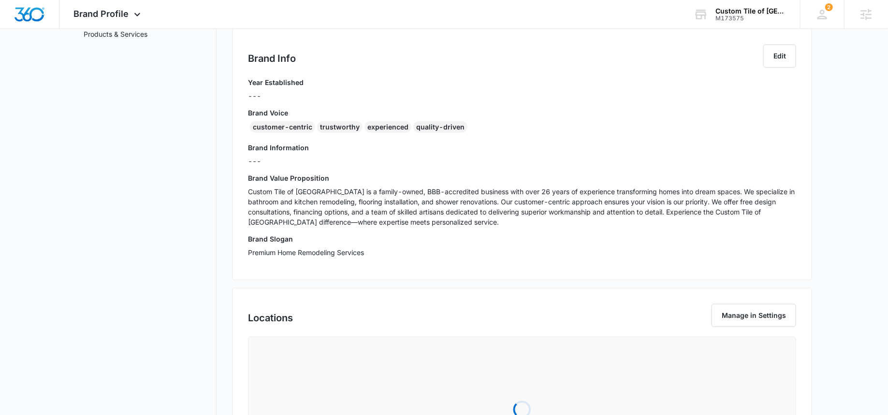
click at [319, 206] on p "Custom Tile of Atlanta is a family-owned, BBB-accredited business with over 26 …" at bounding box center [522, 207] width 548 height 41
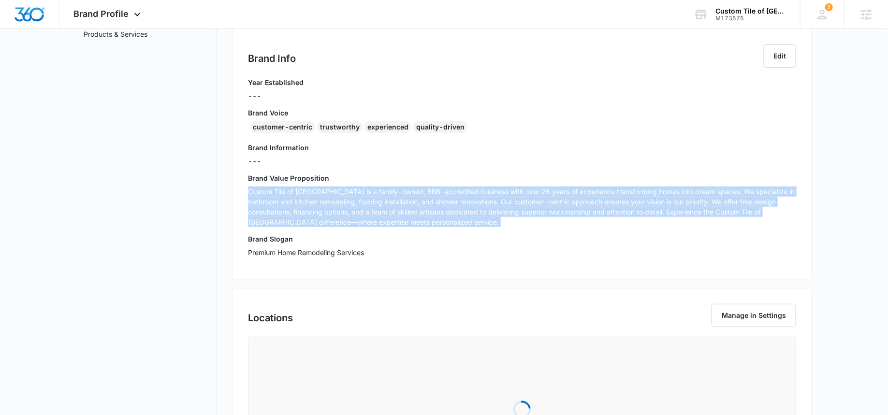
click at [319, 206] on p "Custom Tile of Atlanta is a family-owned, BBB-accredited business with over 26 …" at bounding box center [522, 207] width 548 height 41
copy p "Custom Tile of Atlanta is a family-owned, BBB-accredited business with over 26 …"
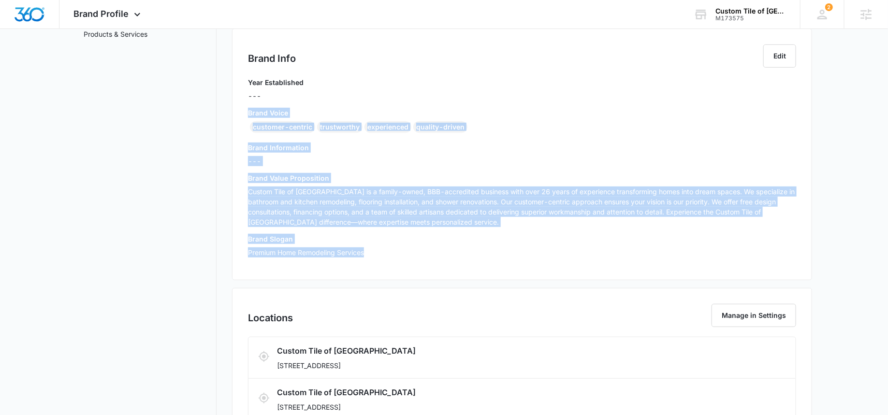
drag, startPoint x: 372, startPoint y: 253, endPoint x: 246, endPoint y: 109, distance: 191.5
click at [246, 109] on div "Brand Info Edit Year Established --- Brand Voice customer-centric trustworthy e…" at bounding box center [522, 155] width 580 height 252
copy div "Brand Voice customer-centric trustworthy experienced quality-driven Brand Infor…"
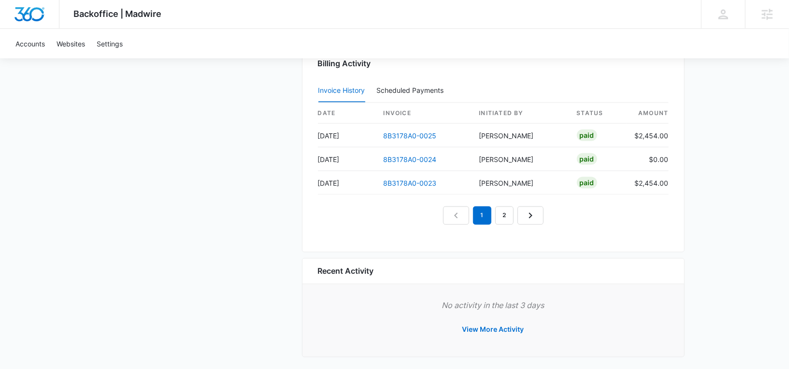
scroll to position [992, 0]
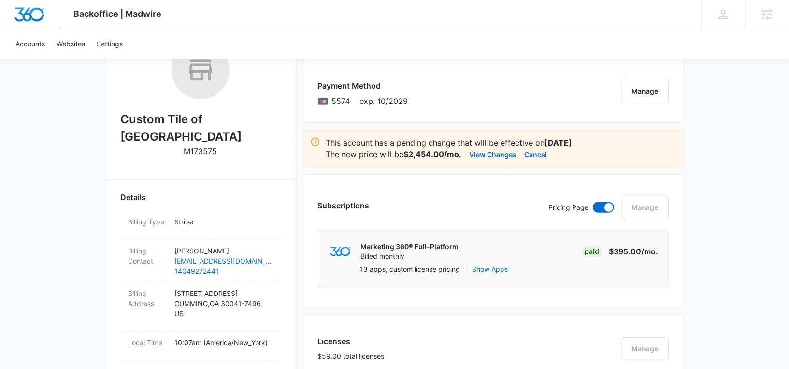
scroll to position [158, 0]
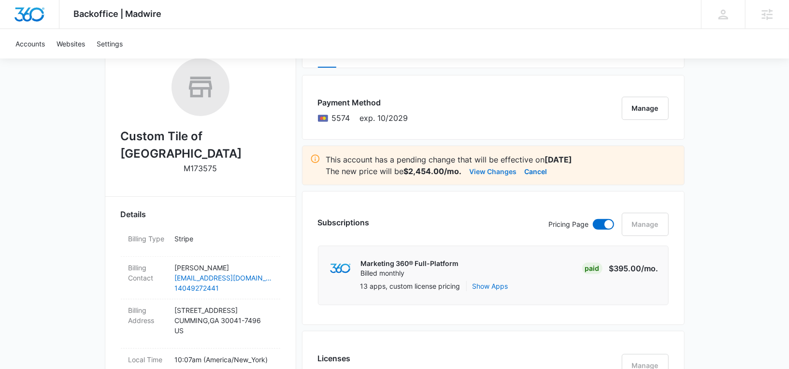
click at [495, 172] on button "View Changes" at bounding box center [493, 171] width 47 height 12
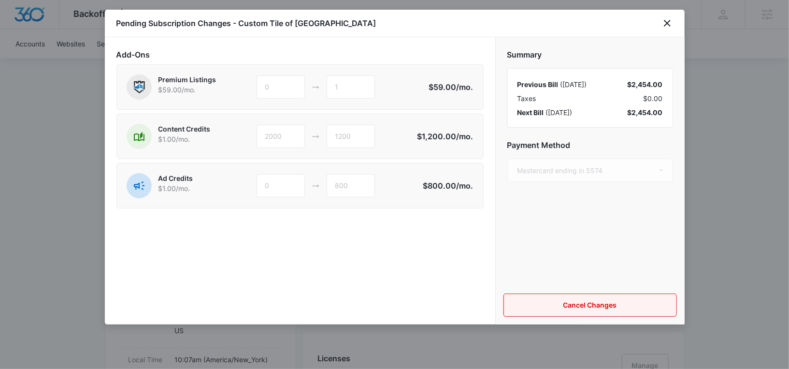
click at [570, 307] on button "Cancel Changes" at bounding box center [591, 304] width 174 height 23
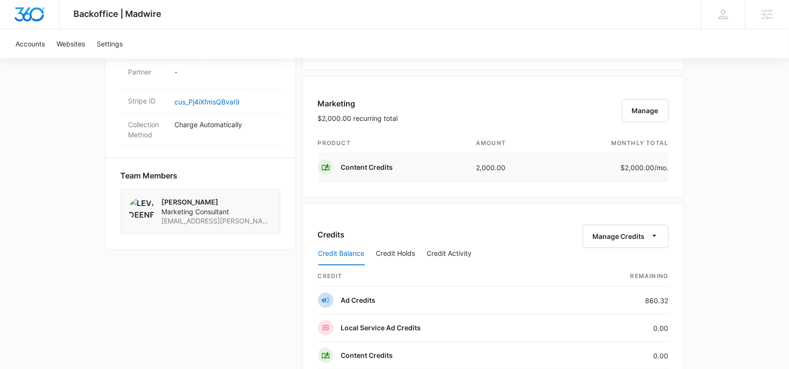
scroll to position [611, 0]
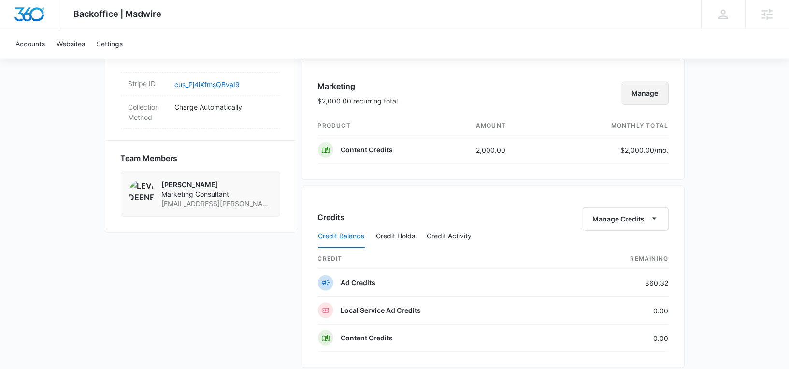
click at [638, 87] on button "Manage" at bounding box center [645, 93] width 47 height 23
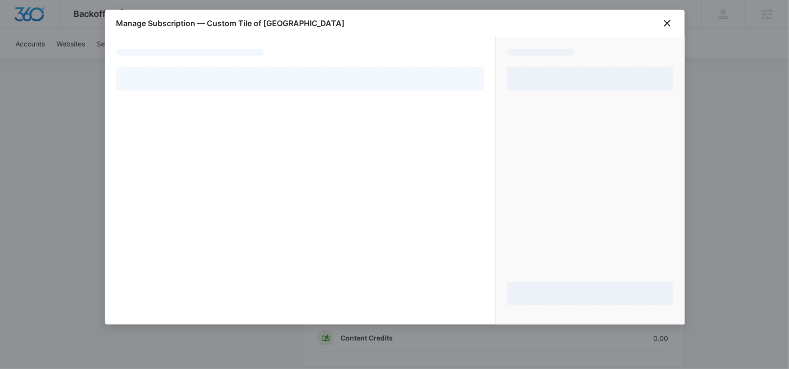
select select "pm_1QsVbvA4n8RTgNjU8n5Dux6T"
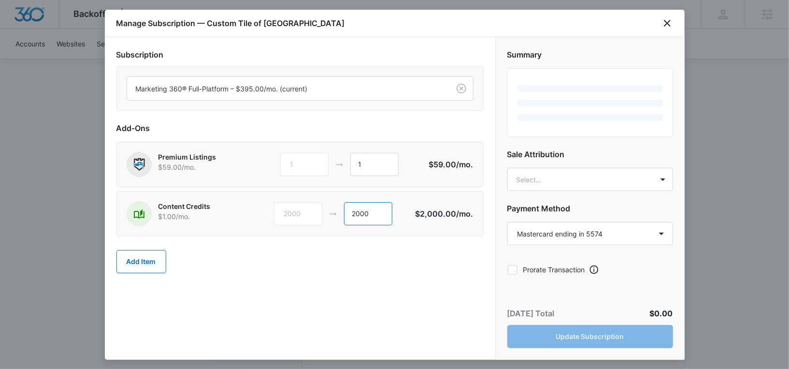
click at [362, 211] on input "2000" at bounding box center [368, 213] width 48 height 23
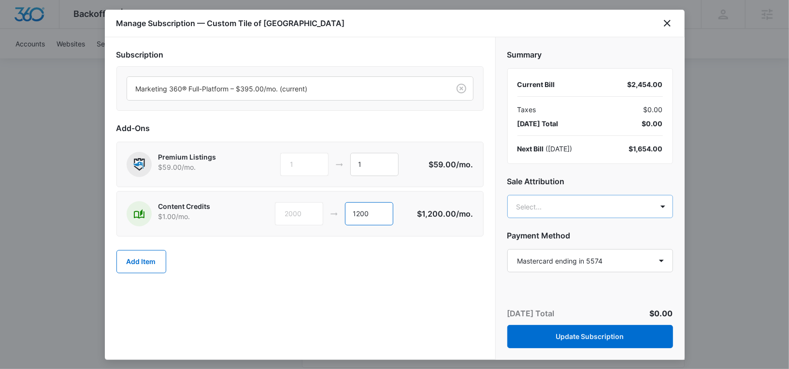
type input "1200"
click at [553, 184] on h2 "Sale Attribution" at bounding box center [590, 181] width 166 height 12
click at [547, 214] on body "Backoffice | Madwire Apps Settings RM [PERSON_NAME] [PERSON_NAME][EMAIL_ADDRESS…" at bounding box center [394, 51] width 789 height 1324
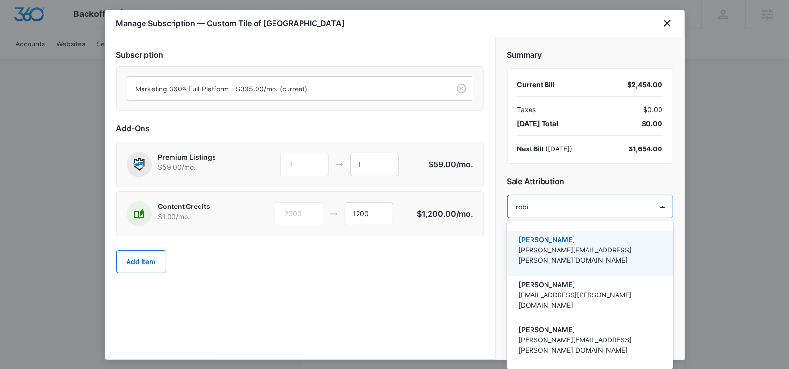
type input "[PERSON_NAME]"
click at [551, 246] on p "[PERSON_NAME][EMAIL_ADDRESS][PERSON_NAME][DOMAIN_NAME]" at bounding box center [589, 255] width 141 height 20
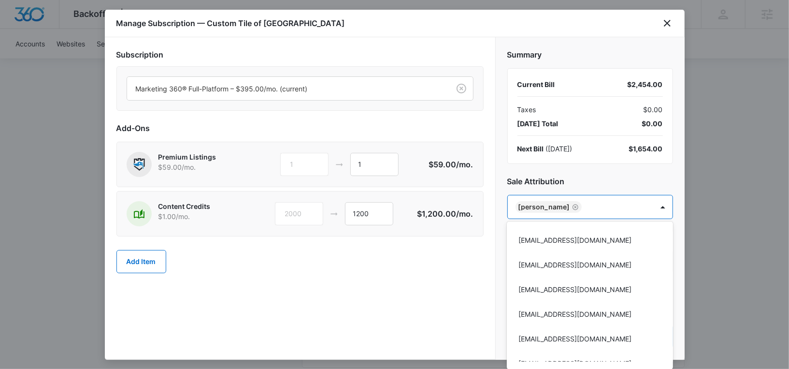
click at [585, 182] on div at bounding box center [394, 184] width 789 height 369
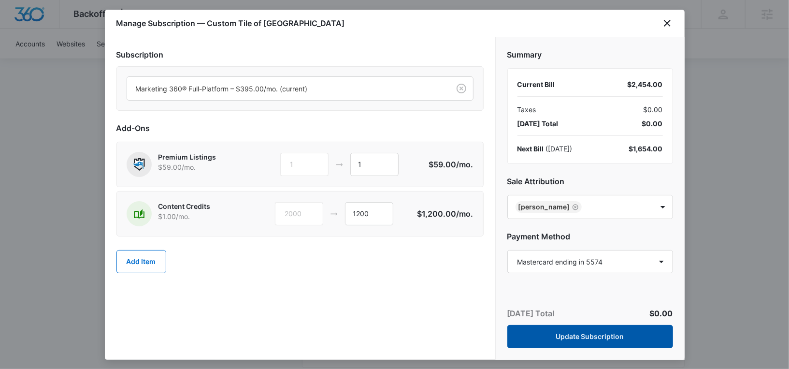
click at [553, 338] on button "Update Subscription" at bounding box center [590, 336] width 166 height 23
